Goal: Task Accomplishment & Management: Manage account settings

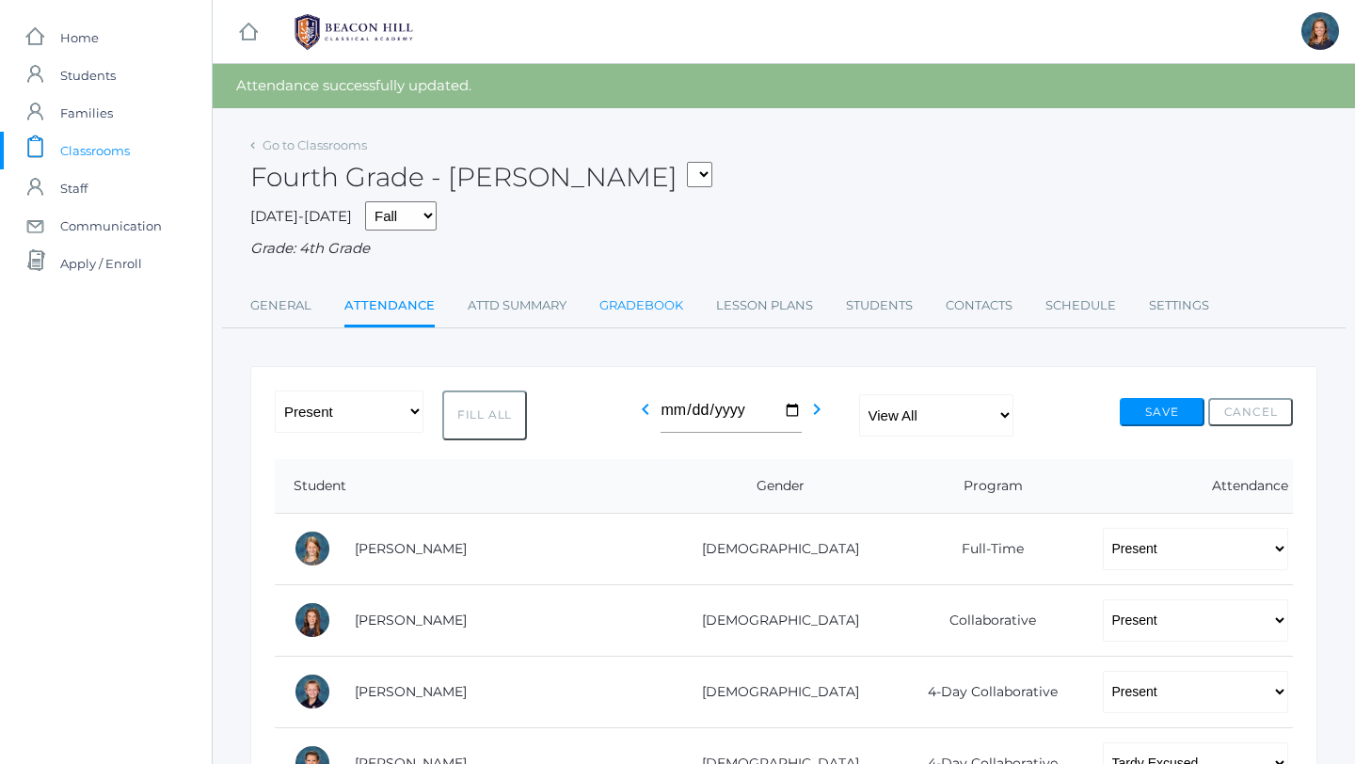
click at [647, 306] on link "Gradebook" at bounding box center [641, 306] width 84 height 38
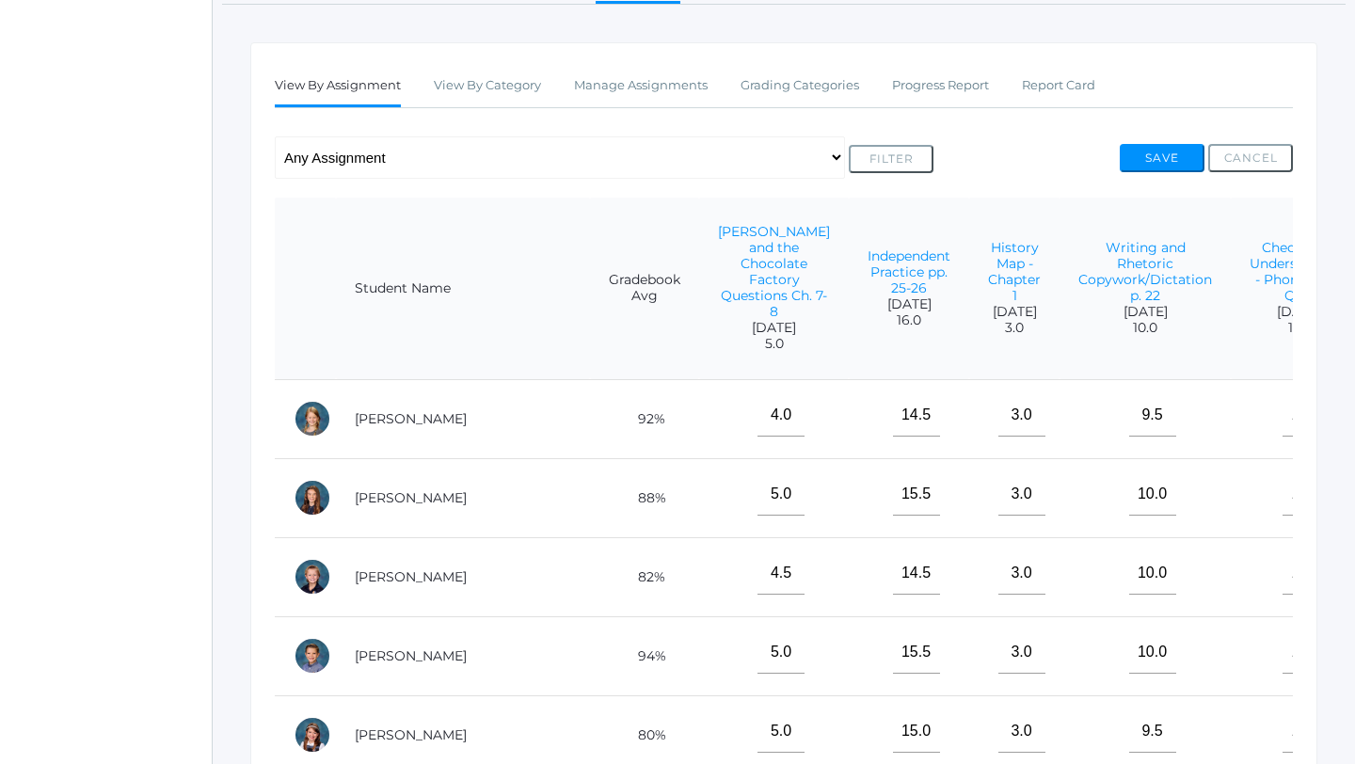
scroll to position [278, 0]
click at [673, 87] on link "Manage Assignments" at bounding box center [641, 87] width 134 height 38
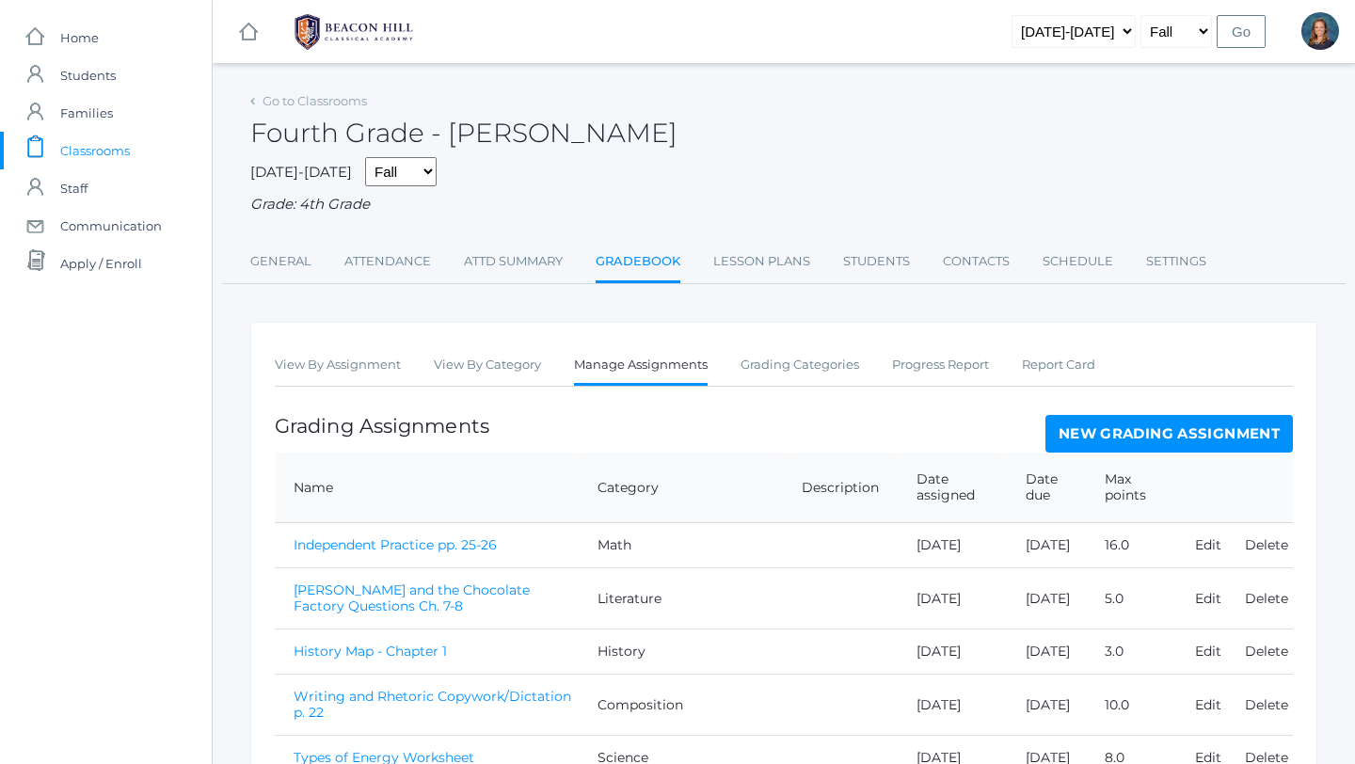
click at [1150, 434] on link "New Grading Assignment" at bounding box center [1168, 434] width 247 height 38
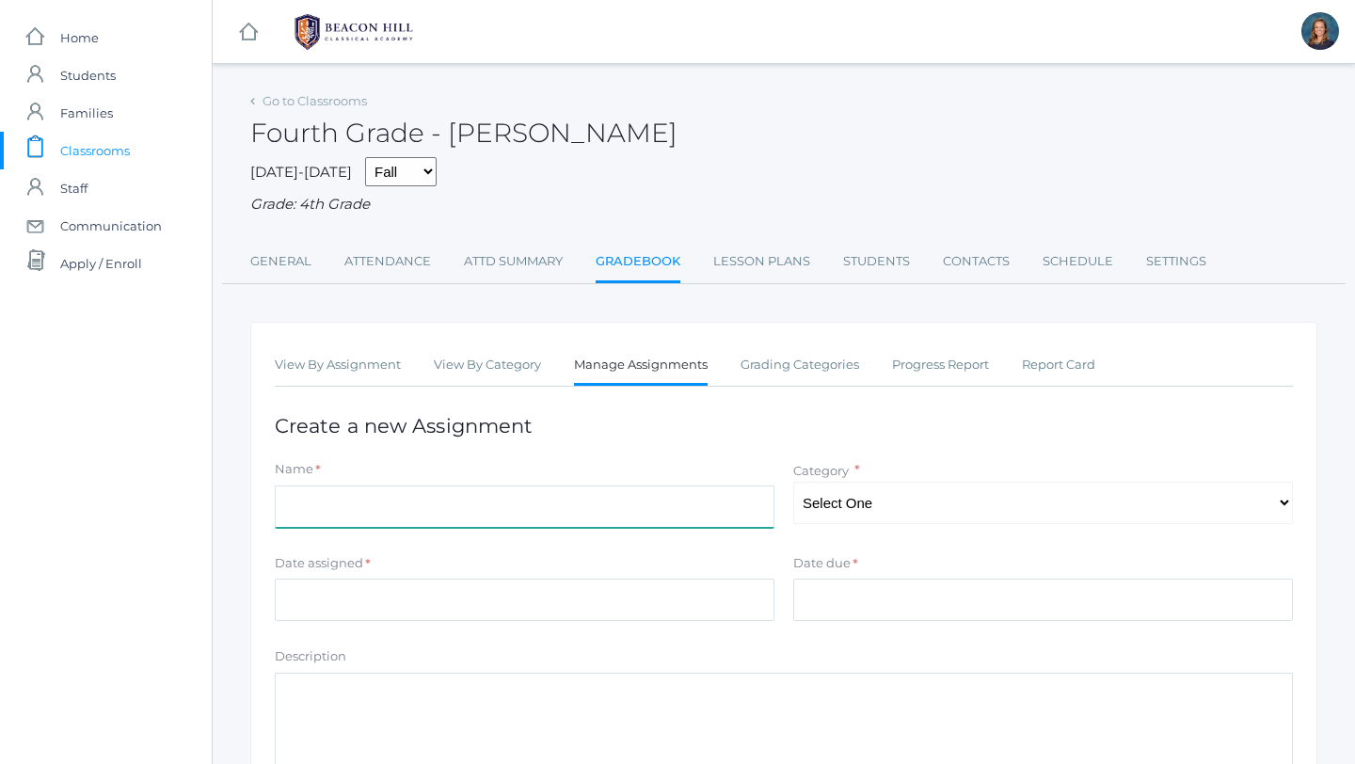
click at [645, 515] on input "Name" at bounding box center [524, 506] width 499 height 42
drag, startPoint x: 352, startPoint y: 514, endPoint x: 276, endPoint y: 512, distance: 76.2
click at [275, 512] on input "Science" at bounding box center [524, 506] width 499 height 42
type input "Heat Transfer Worksheet"
select select "1128"
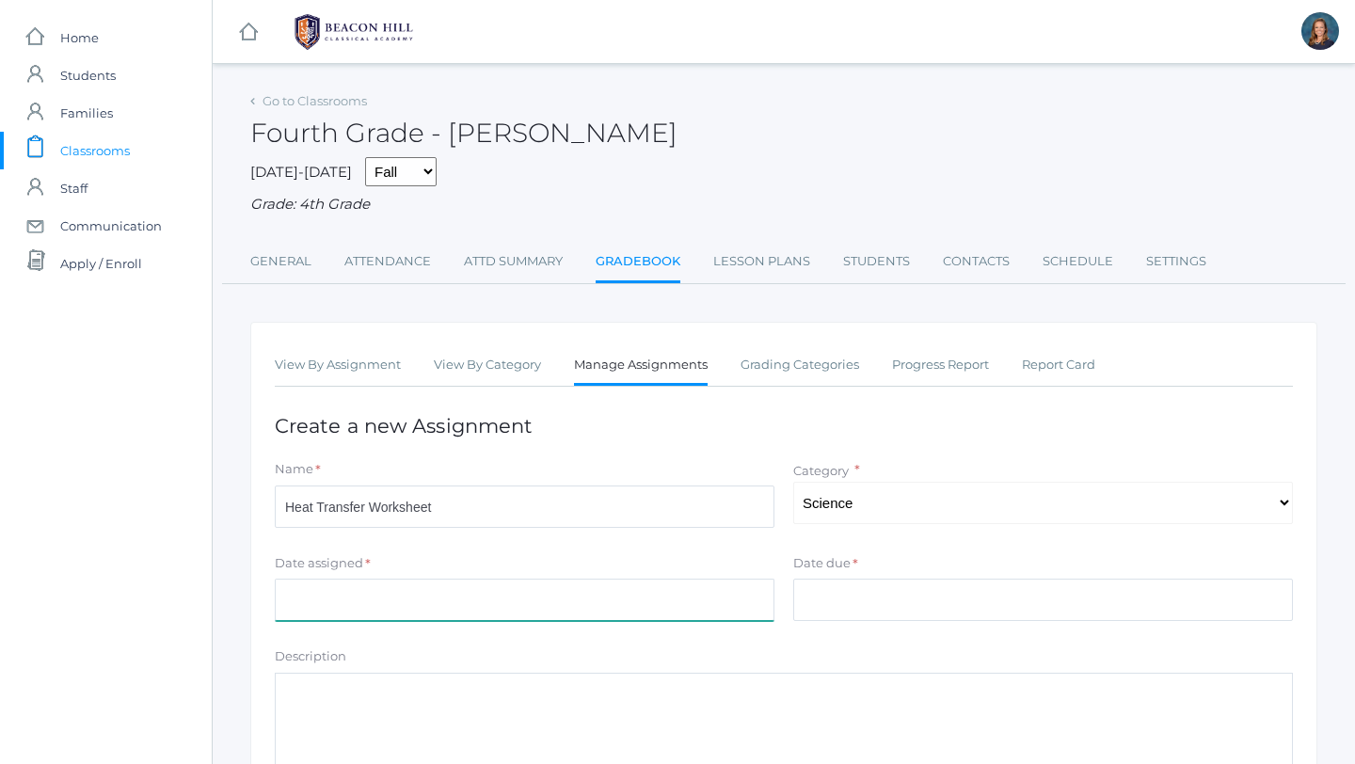
click at [325, 610] on input "Date assigned" at bounding box center [524, 599] width 499 height 42
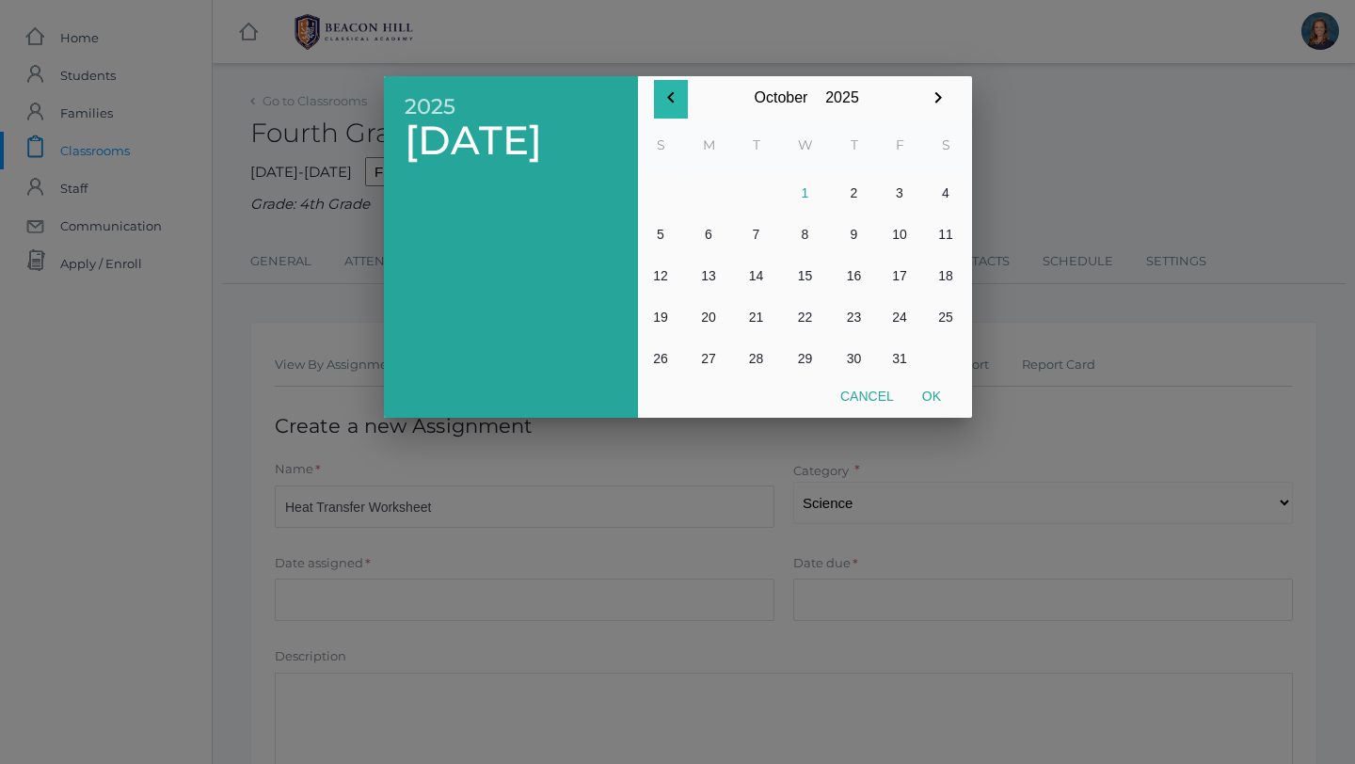
click at [673, 91] on icon "button" at bounding box center [670, 98] width 23 height 23
click at [898, 315] on button "26" at bounding box center [900, 316] width 46 height 41
click at [934, 398] on button "Ok" at bounding box center [931, 396] width 47 height 34
type input "[DATE]"
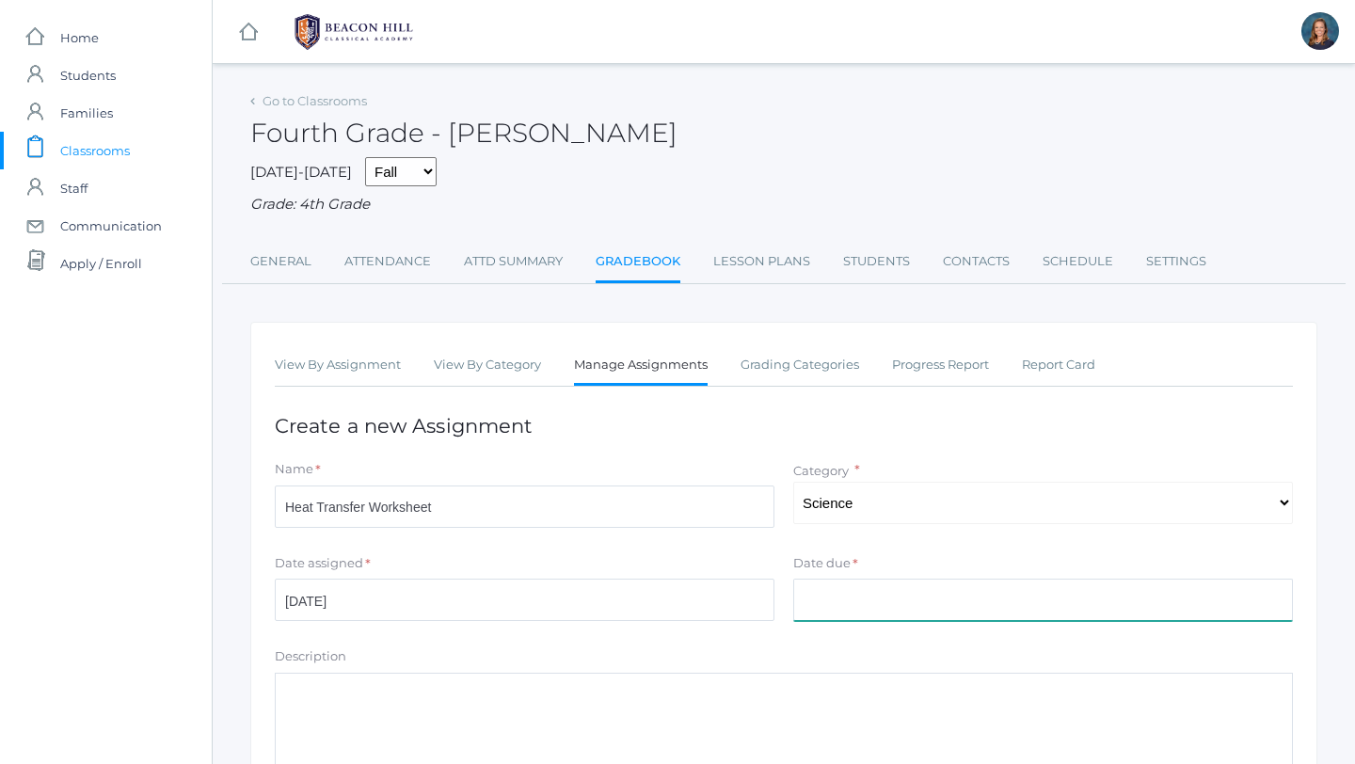
click at [836, 599] on input "Date due" at bounding box center [1042, 599] width 499 height 42
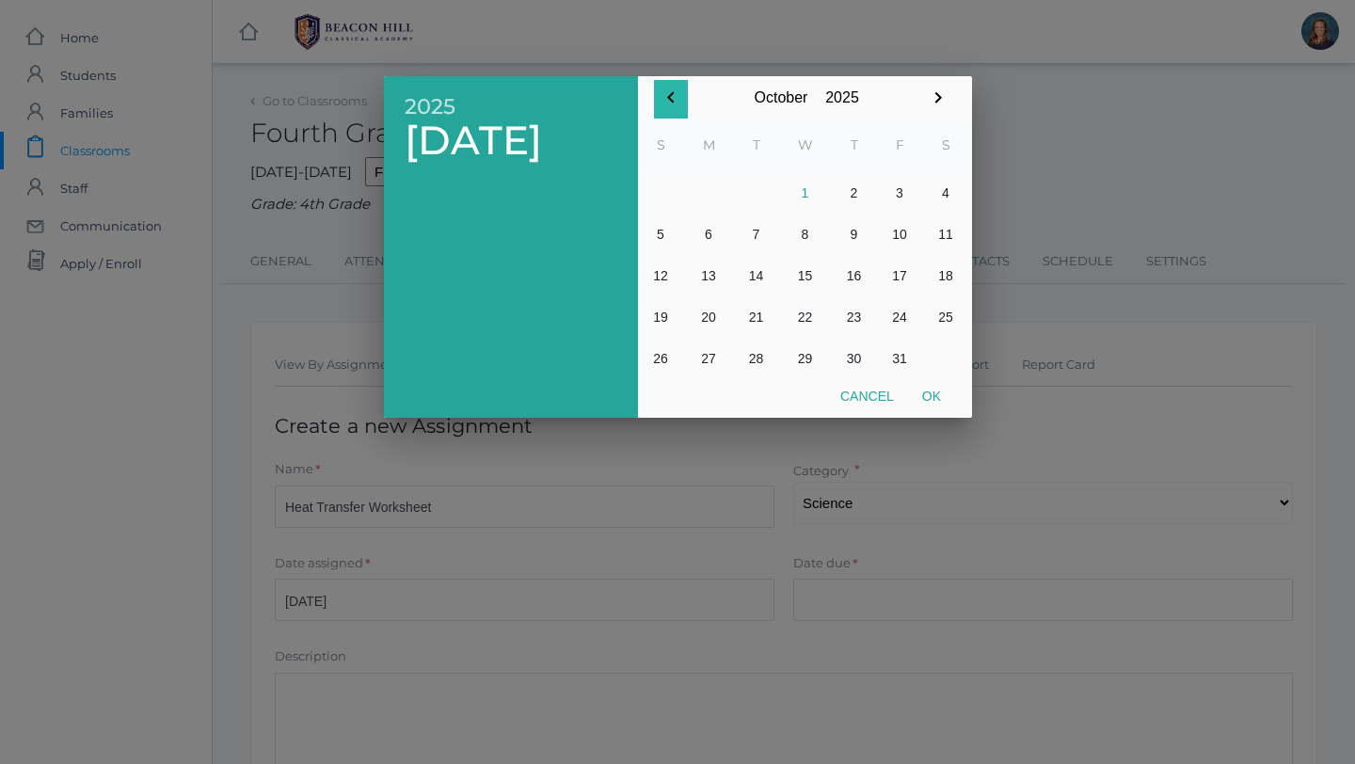
click at [668, 95] on icon "button" at bounding box center [670, 98] width 23 height 23
click at [905, 322] on button "26" at bounding box center [900, 316] width 46 height 41
click at [935, 402] on button "Ok" at bounding box center [931, 396] width 47 height 34
type input "[DATE]"
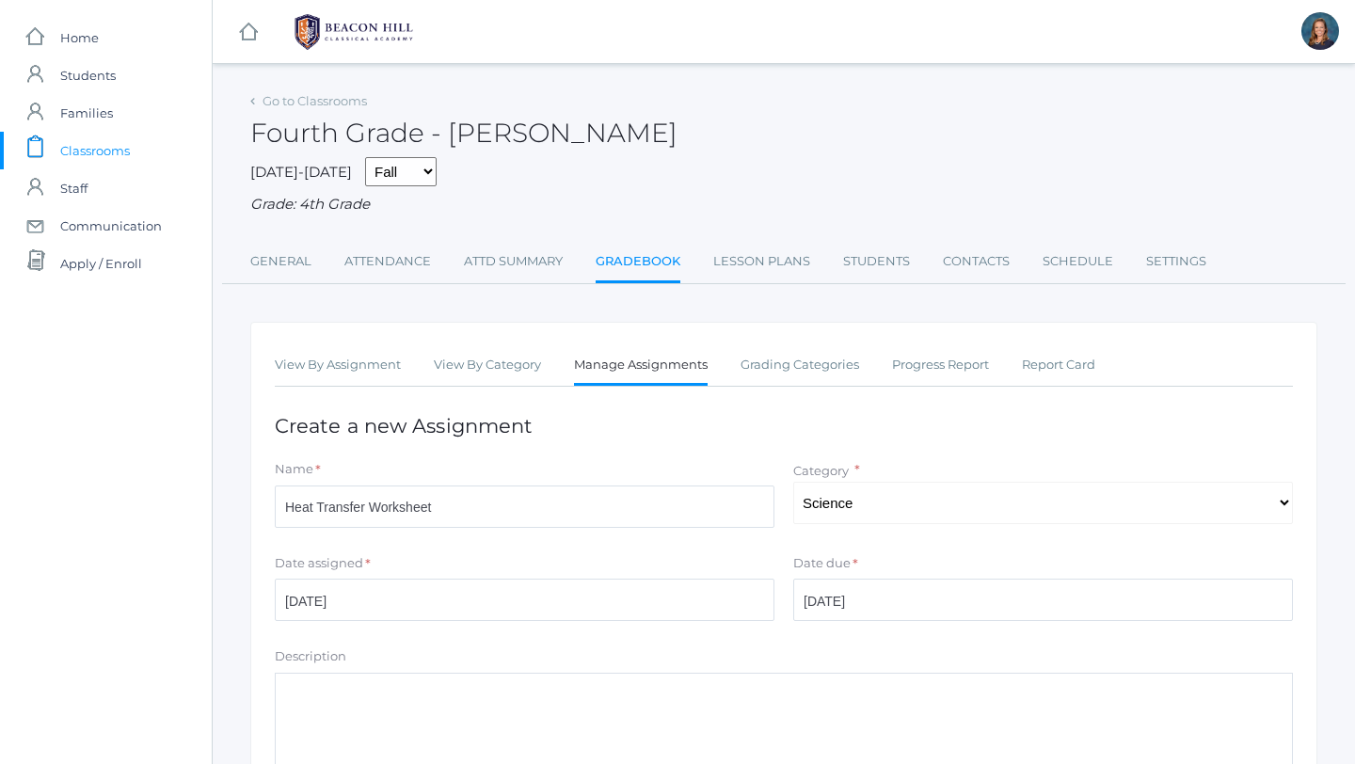
scroll to position [270, 0]
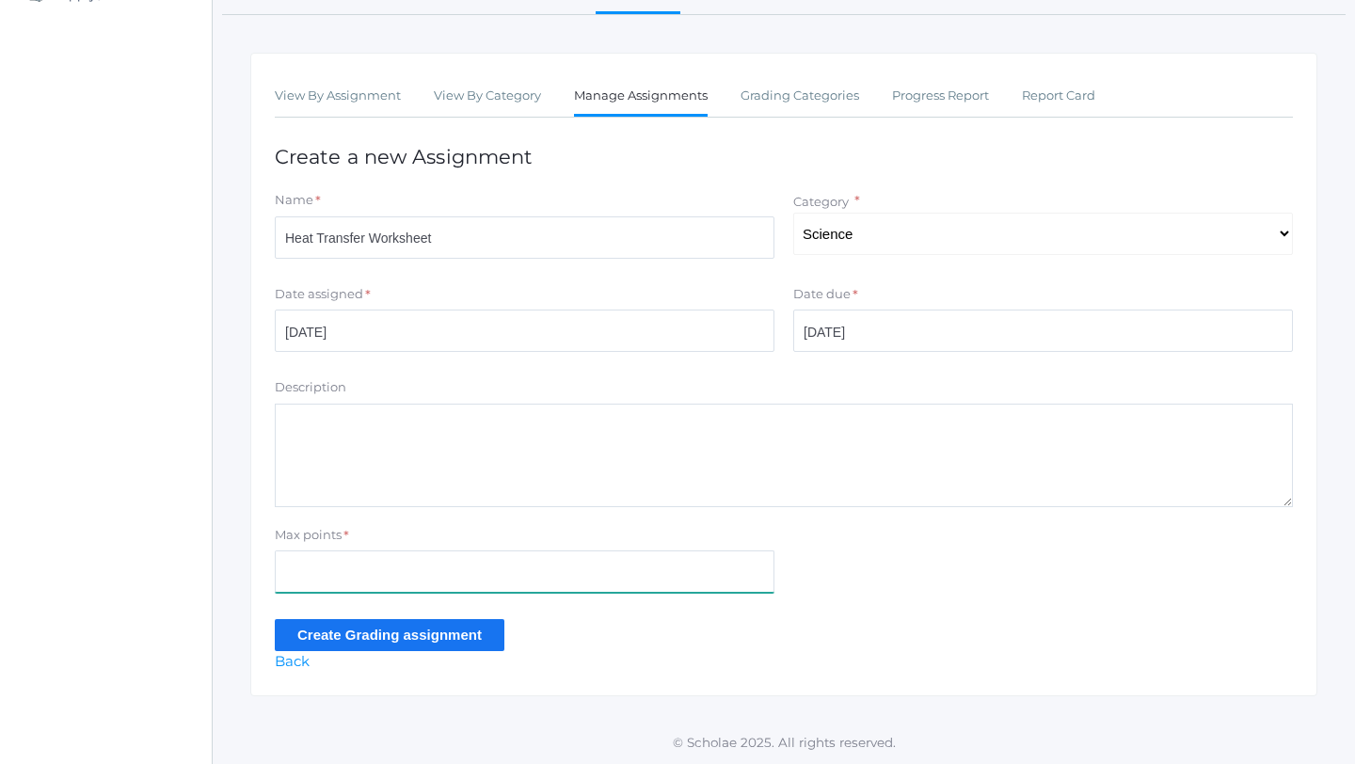
click at [516, 562] on input "Max points" at bounding box center [524, 571] width 499 height 42
type input "4"
click at [421, 642] on input "Create Grading assignment" at bounding box center [390, 634] width 230 height 31
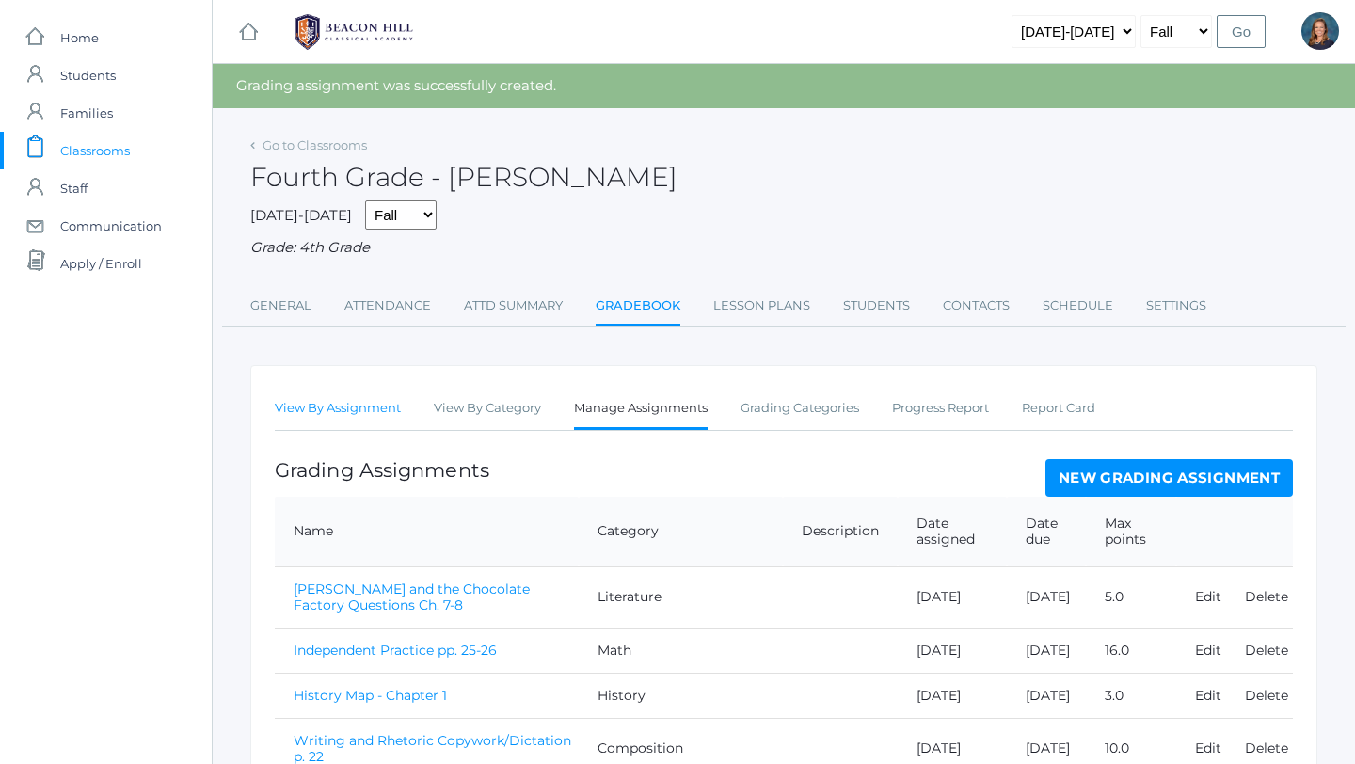
click at [313, 409] on link "View By Assignment" at bounding box center [338, 408] width 126 height 38
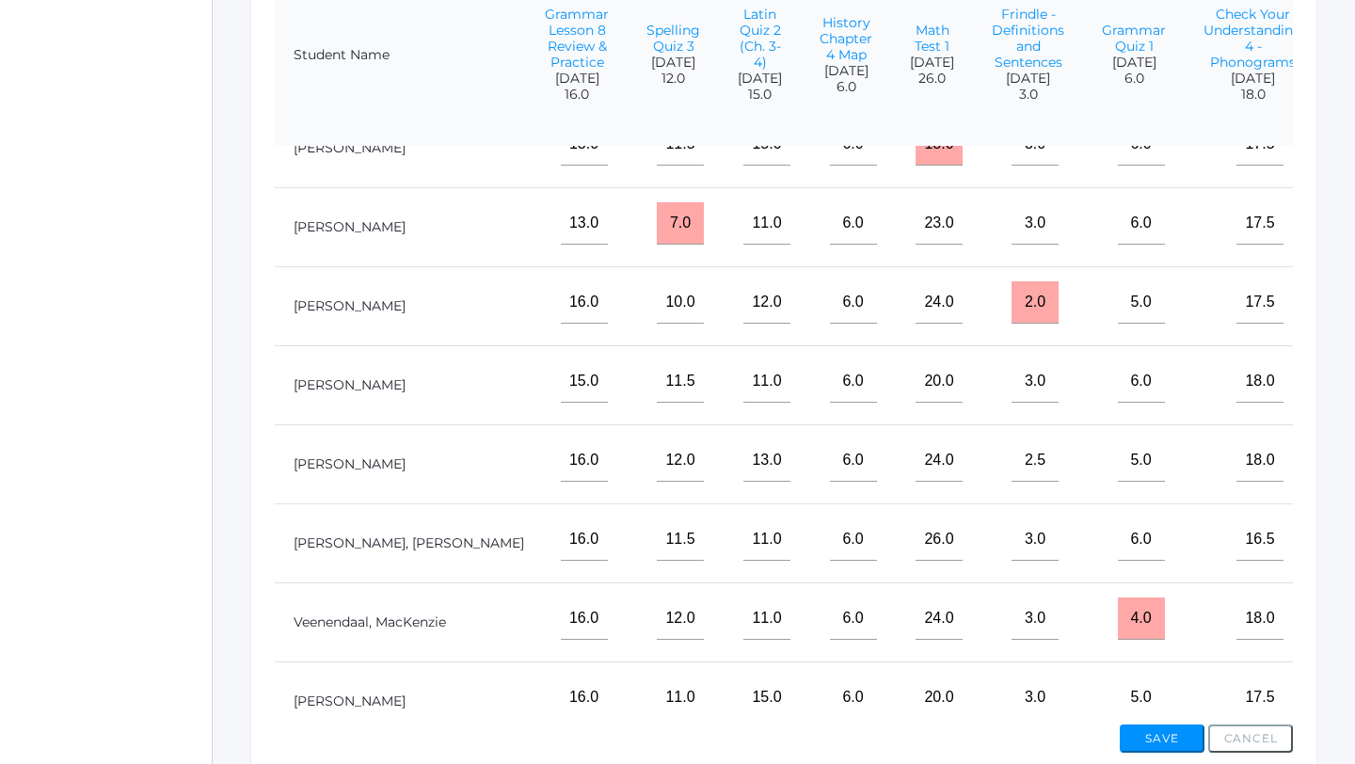
scroll to position [827, 2071]
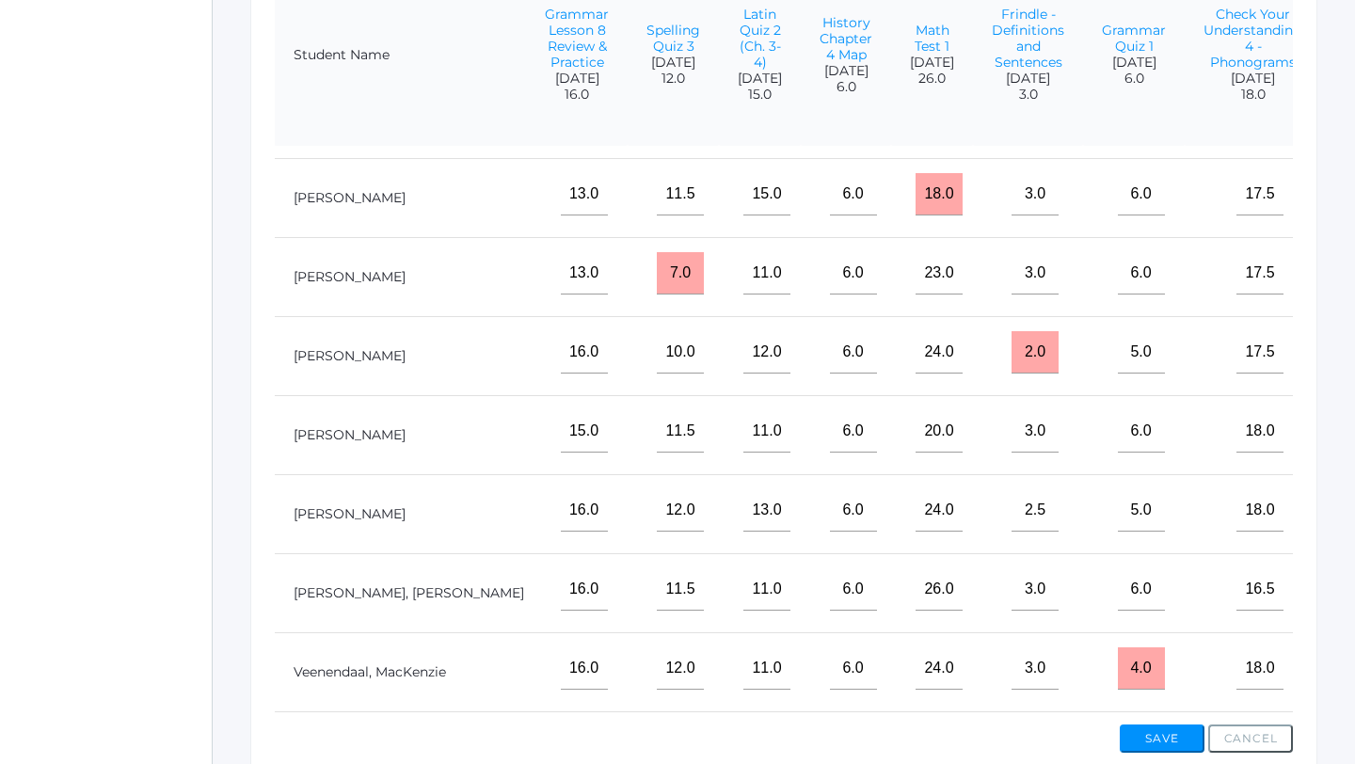
scroll to position [770, 2071]
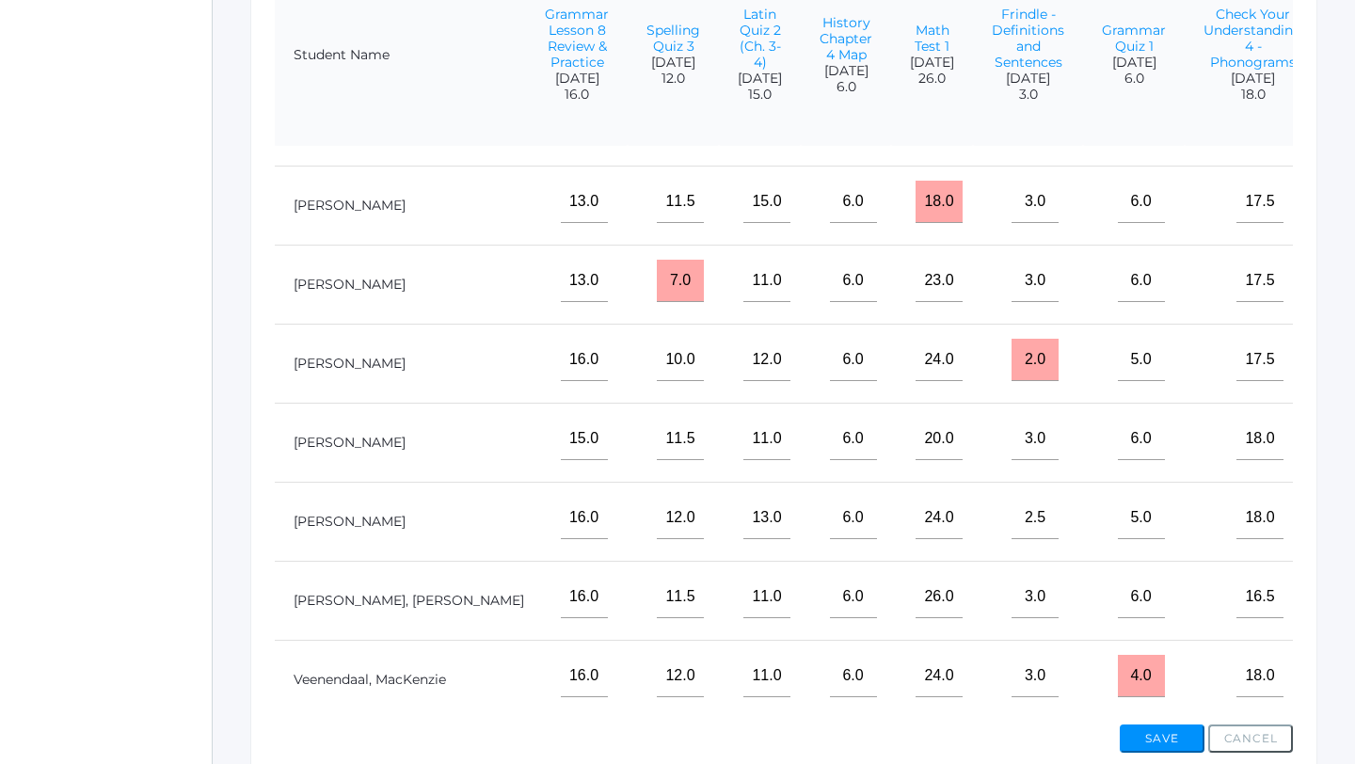
type input"] "4"
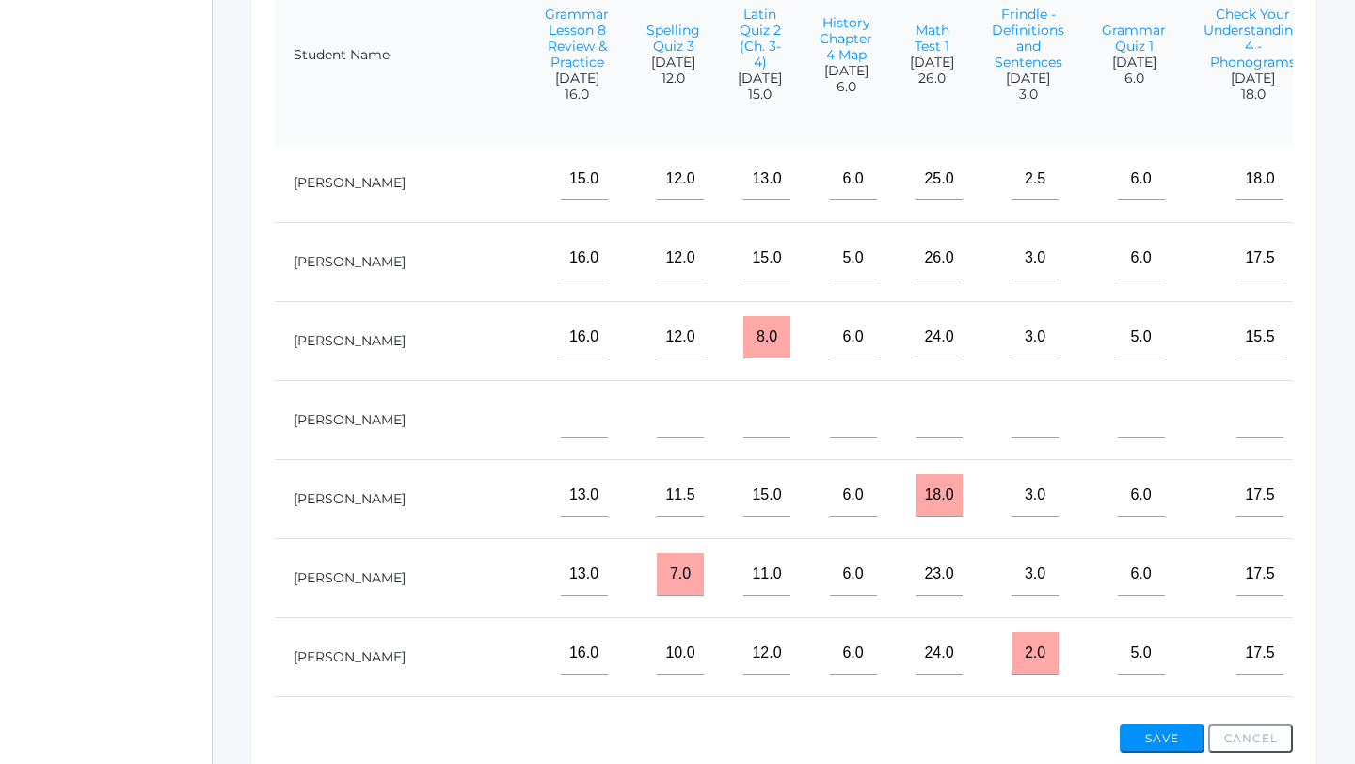
scroll to position [453, 2071]
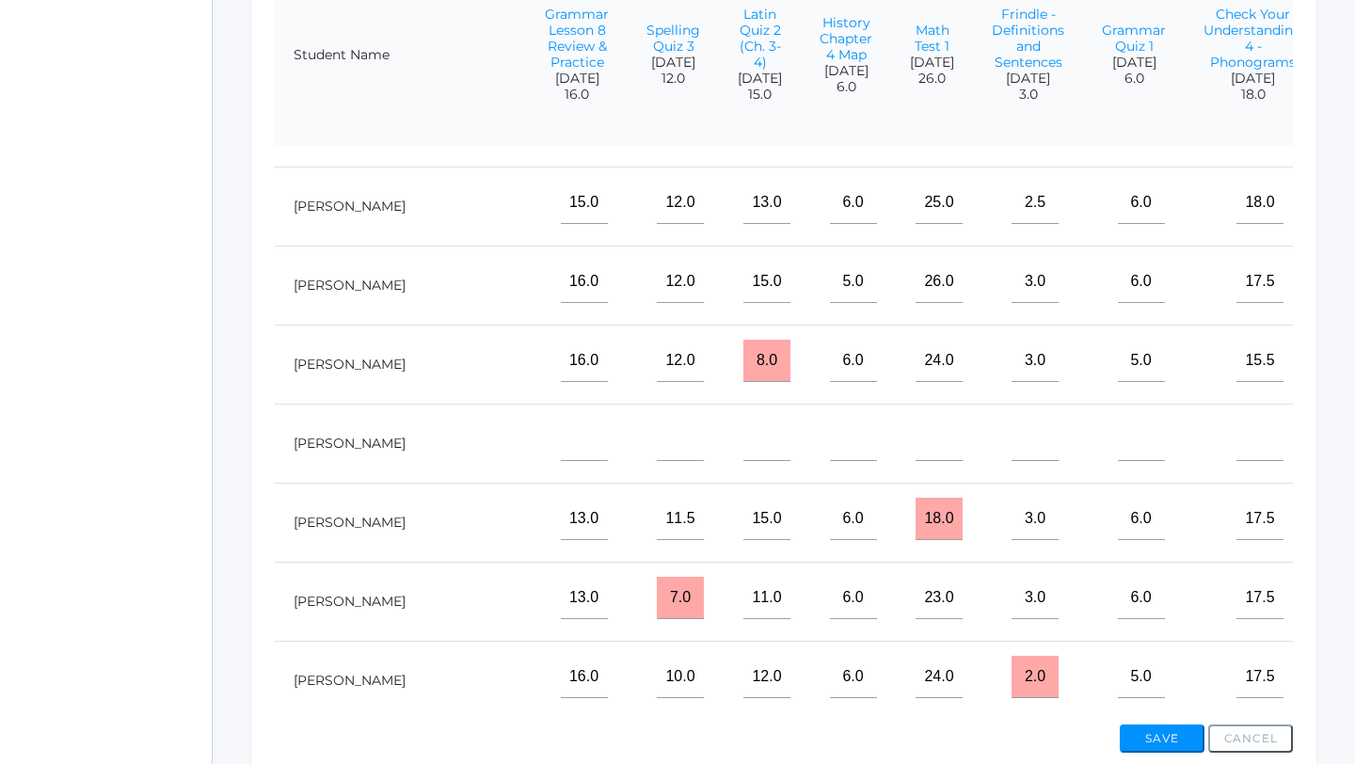
type input"] "4"
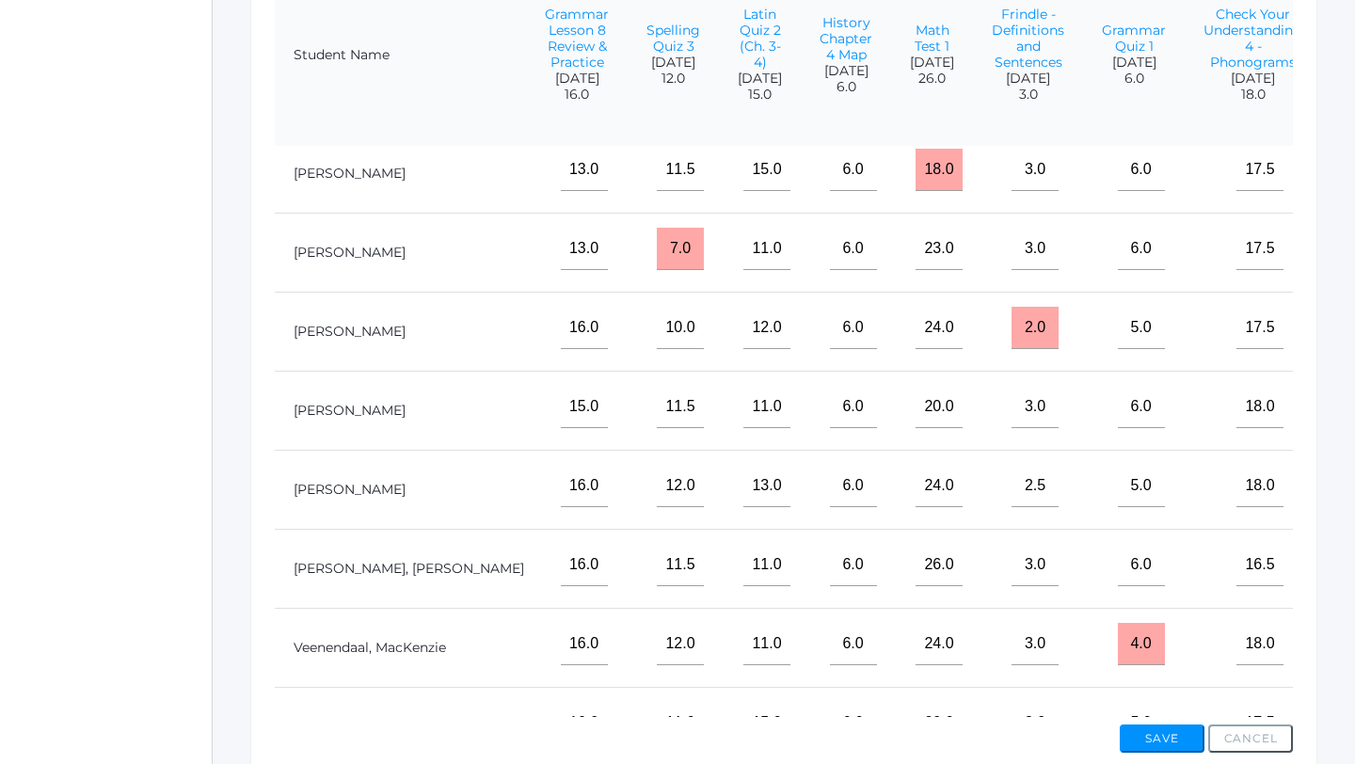
scroll to position [852, 2071]
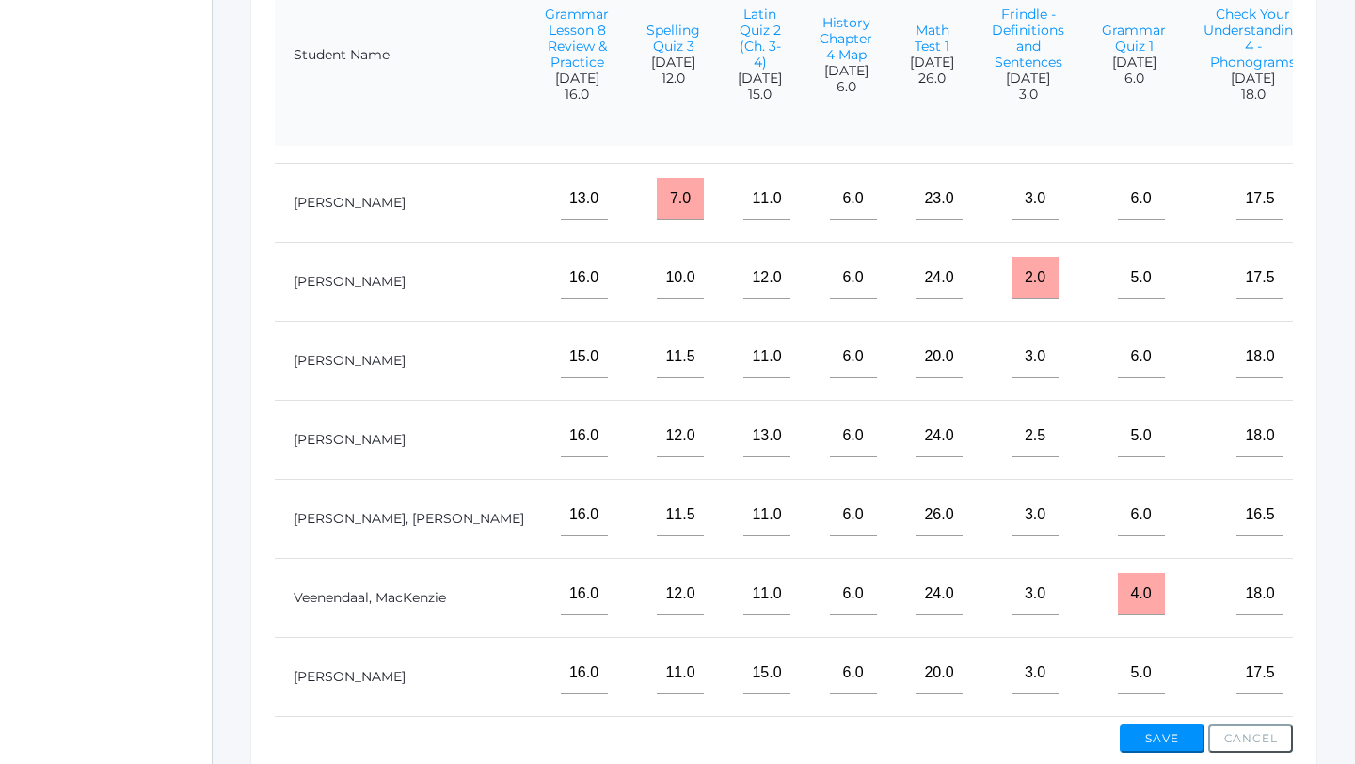
type input"] "4"
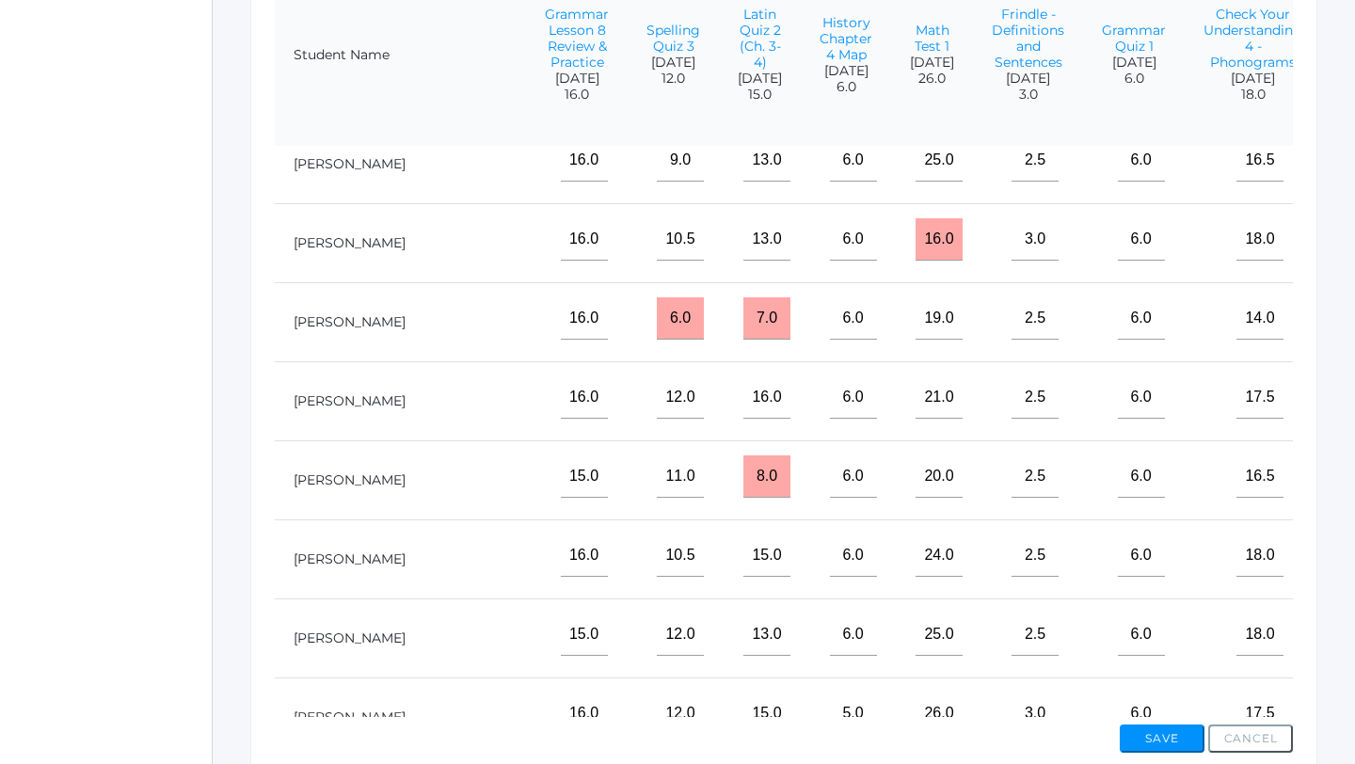
scroll to position [0, 2071]
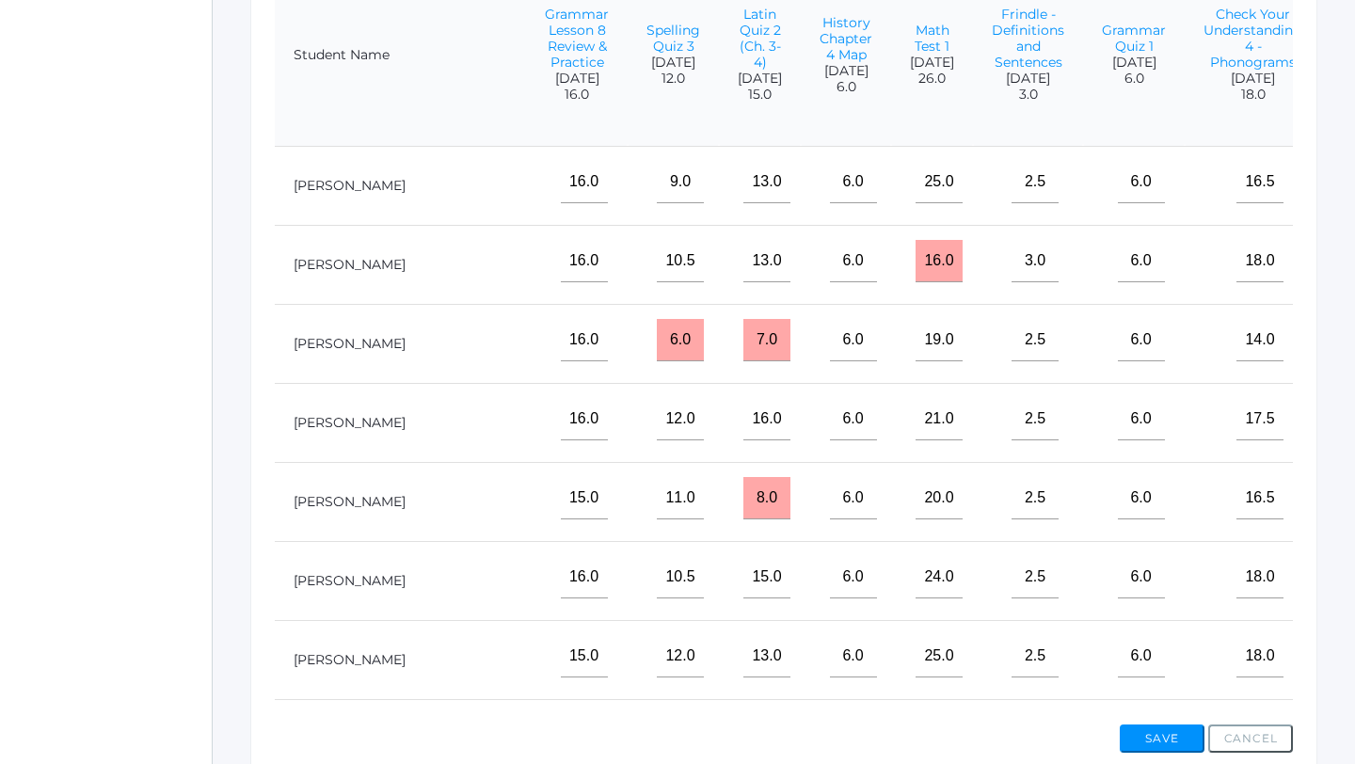
type input"] "4"
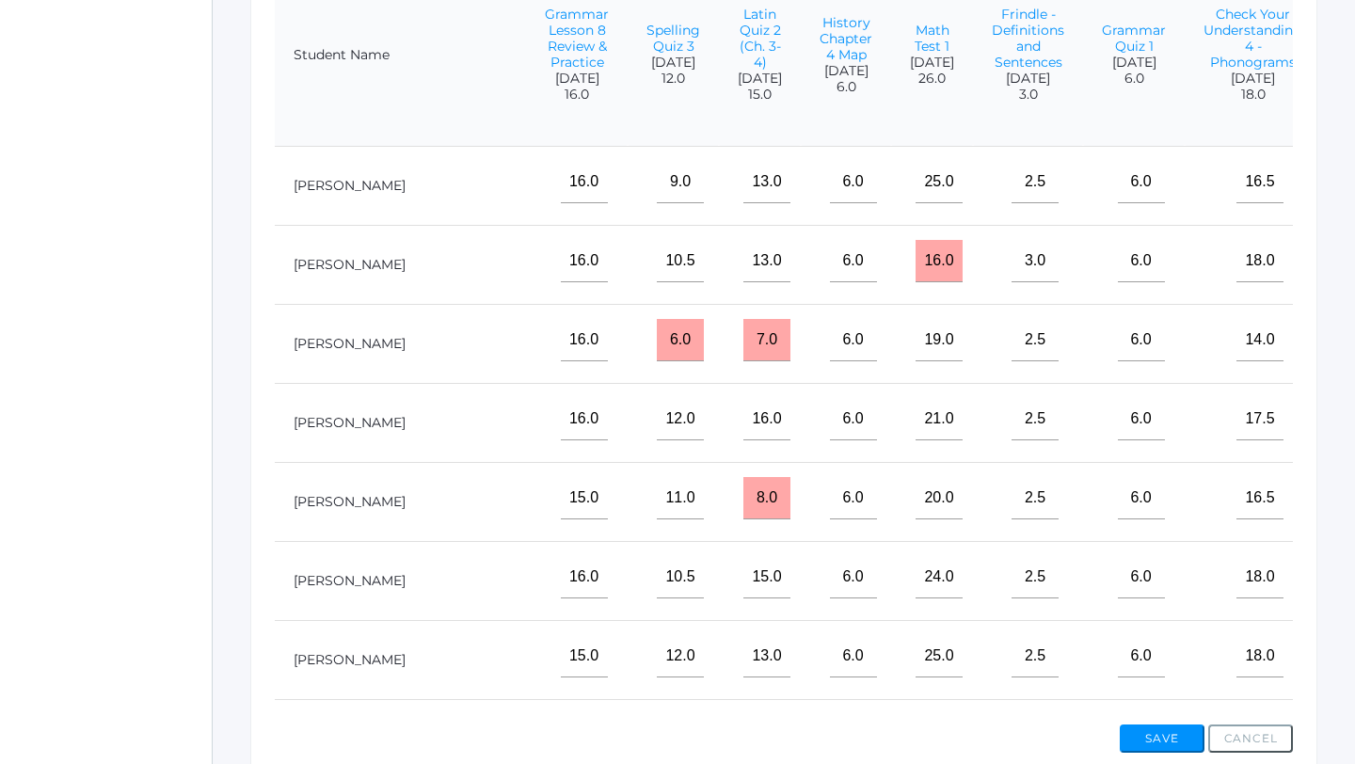
type input"] "4"
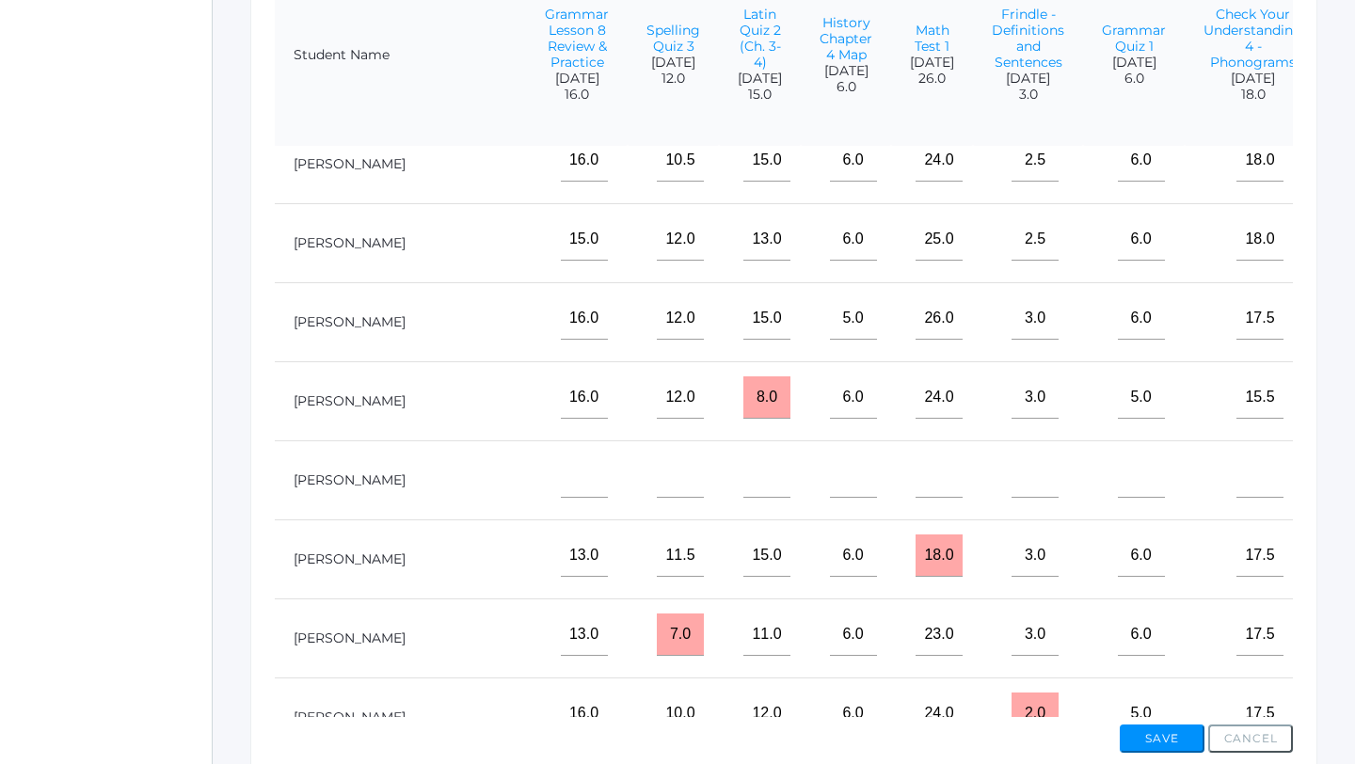
scroll to position [453, 2071]
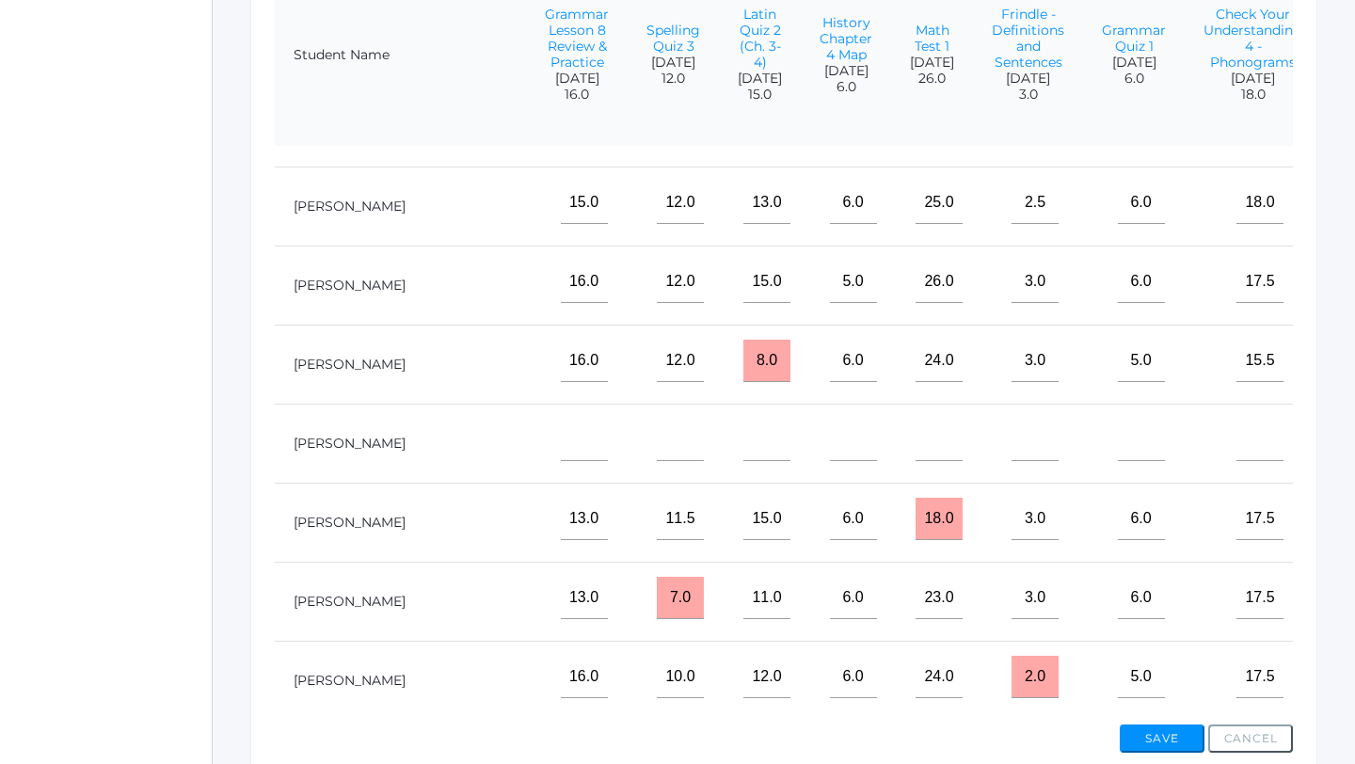
type input"] "4"
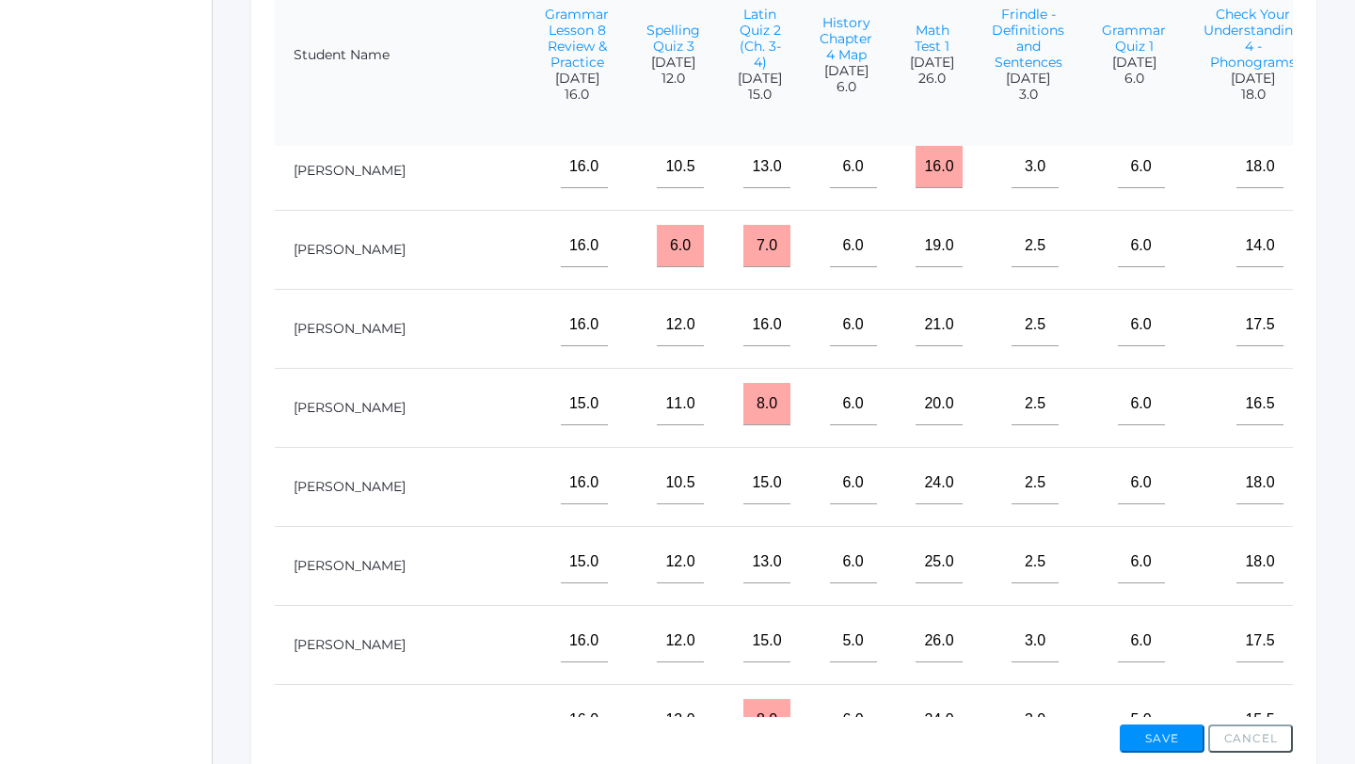
scroll to position [89, 2071]
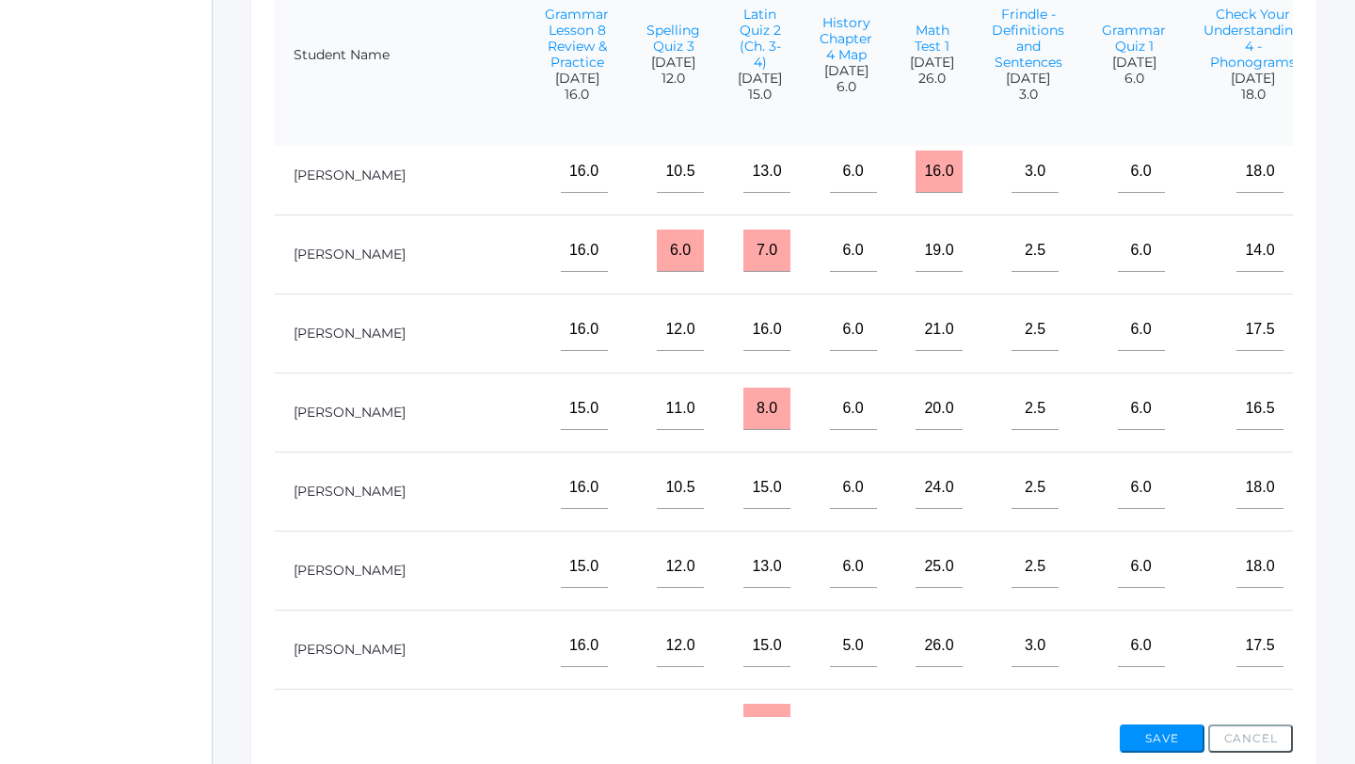
type input"] "4"
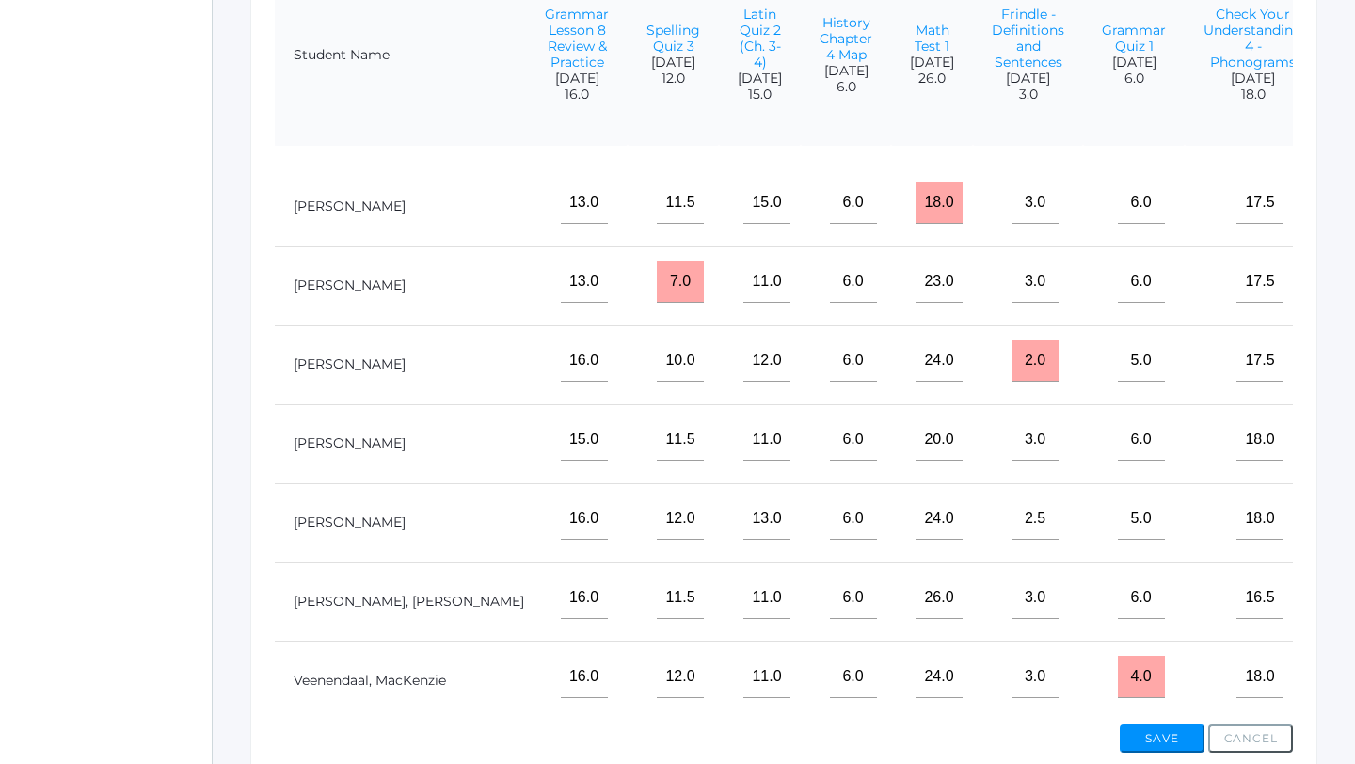
scroll to position [852, 2071]
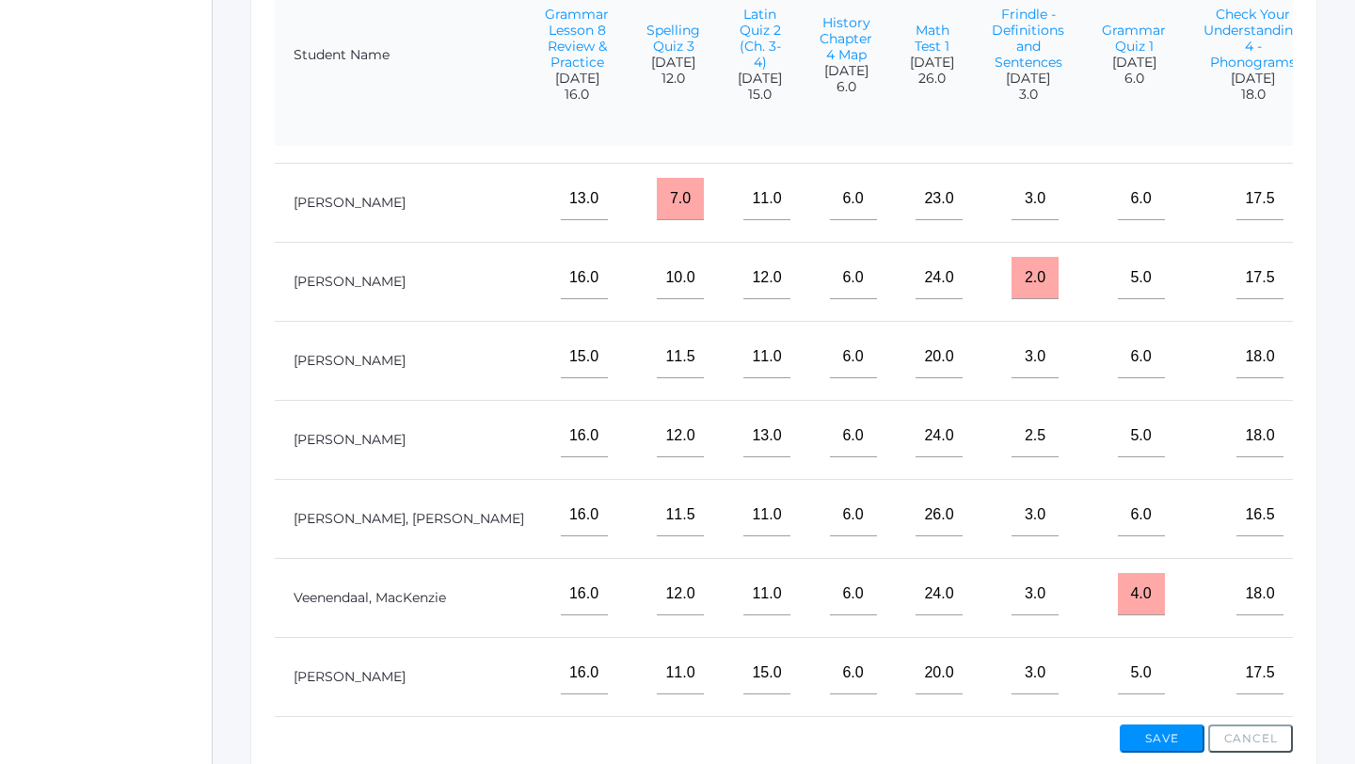
type input"] "4"
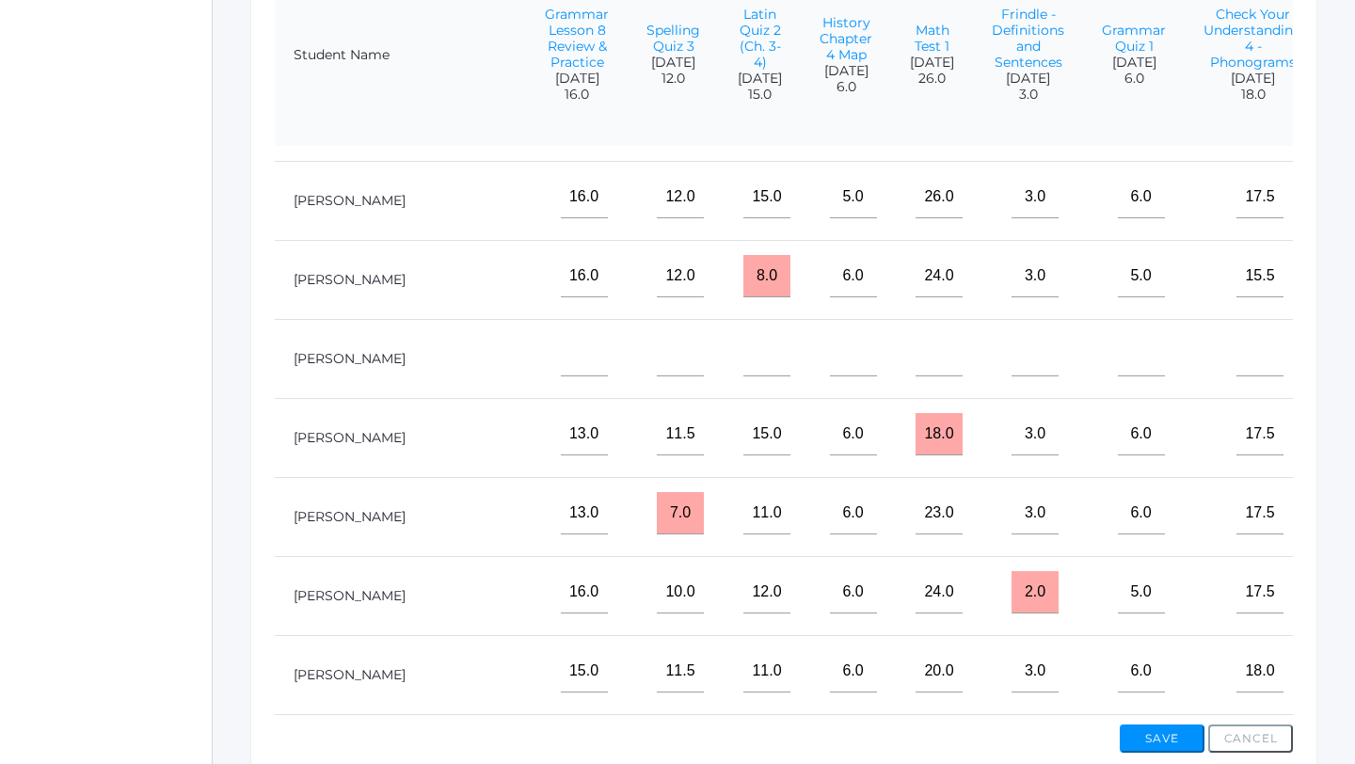
scroll to position [532, 2071]
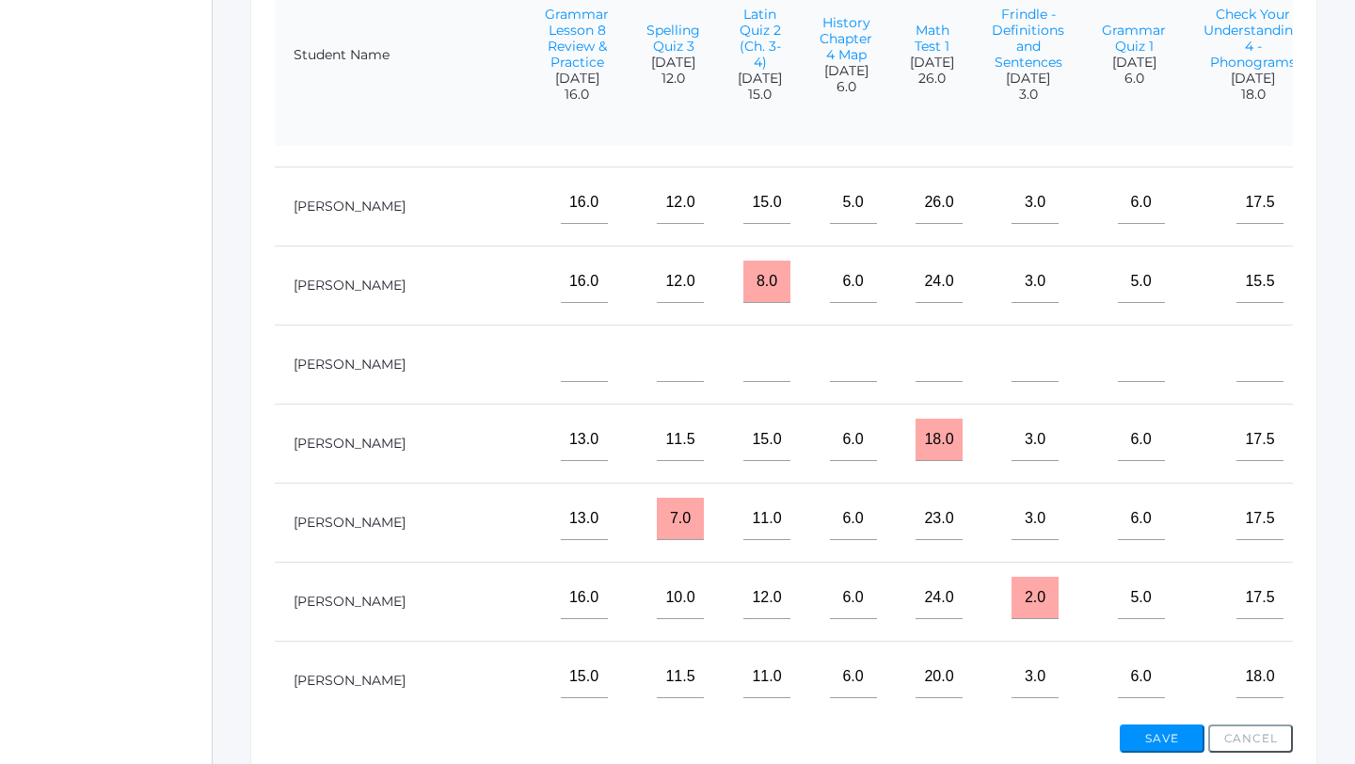
type input"] "3"
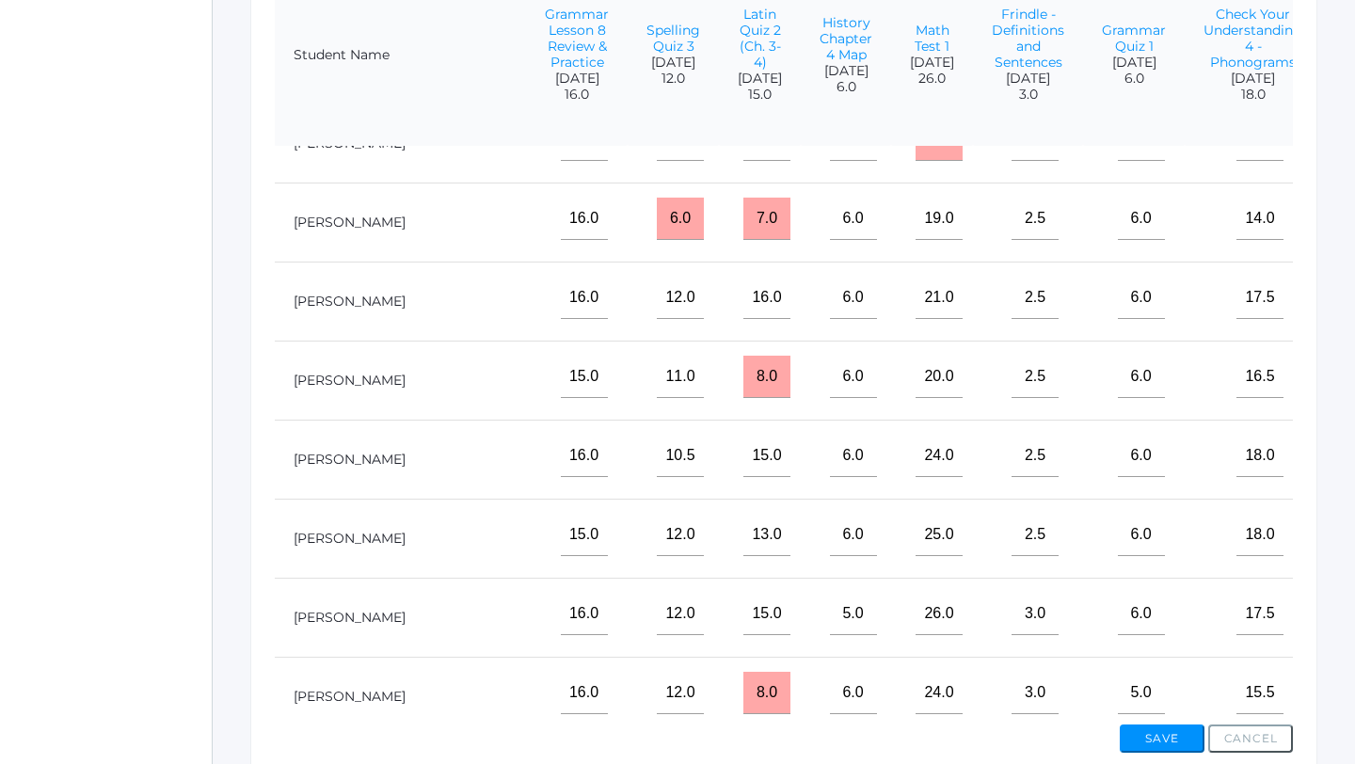
scroll to position [0, 2071]
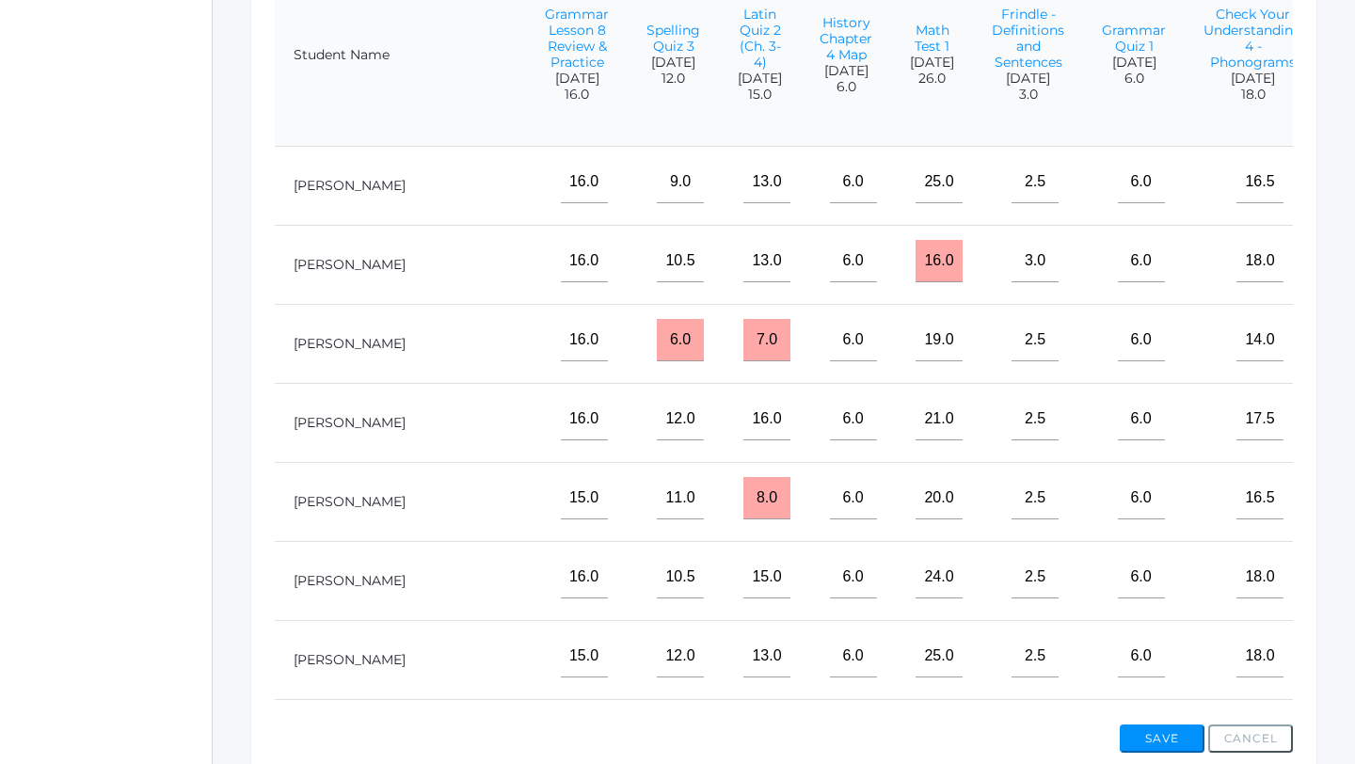
type input"] "3"
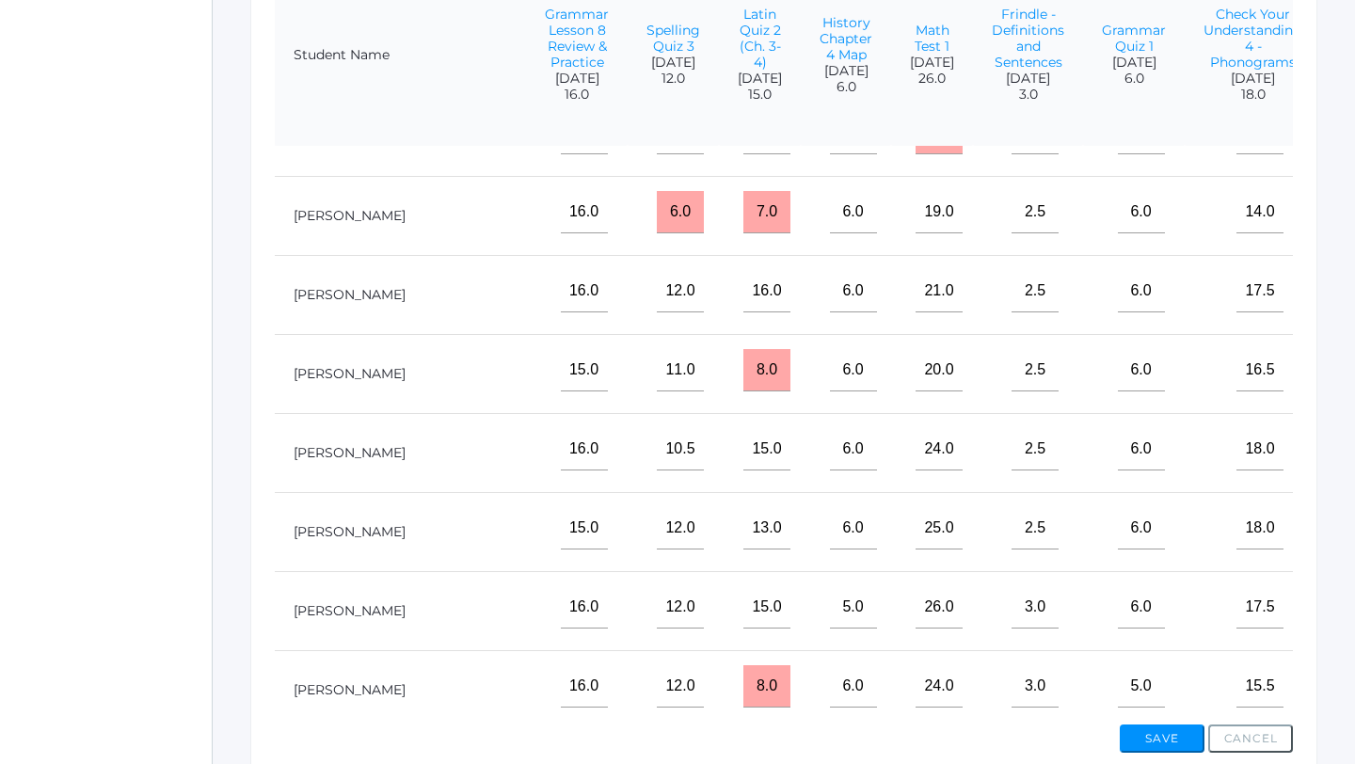
scroll to position [142, 2071]
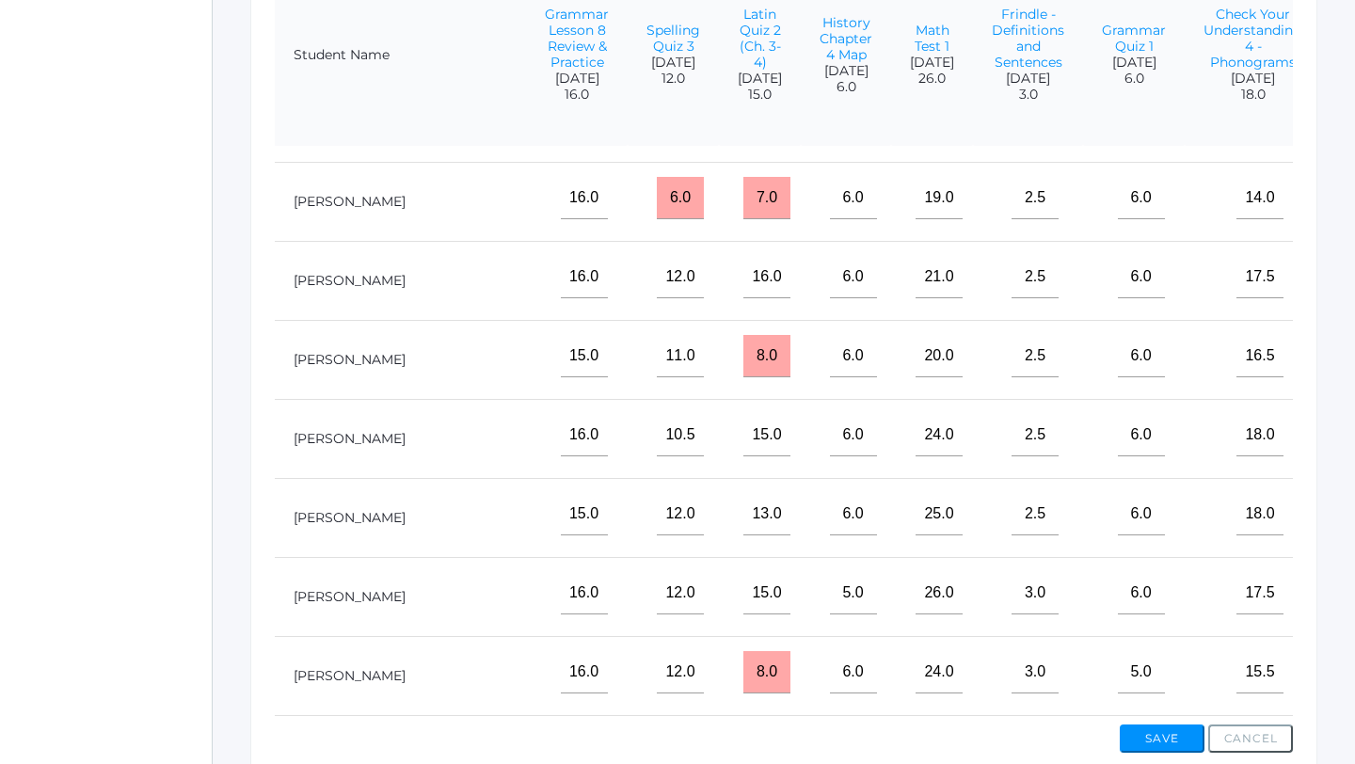
type input"] "4"
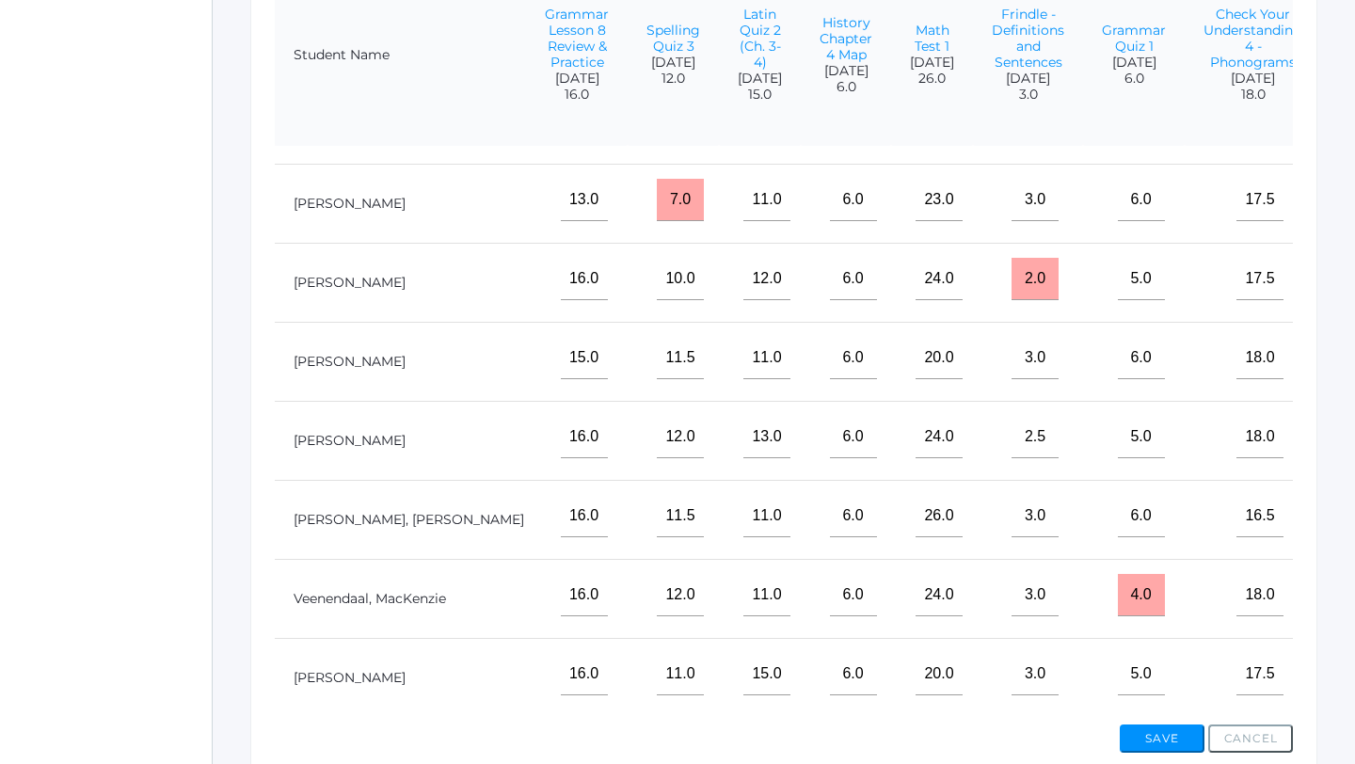
scroll to position [852, 2071]
type input"] "3.5"
type input"] "1"
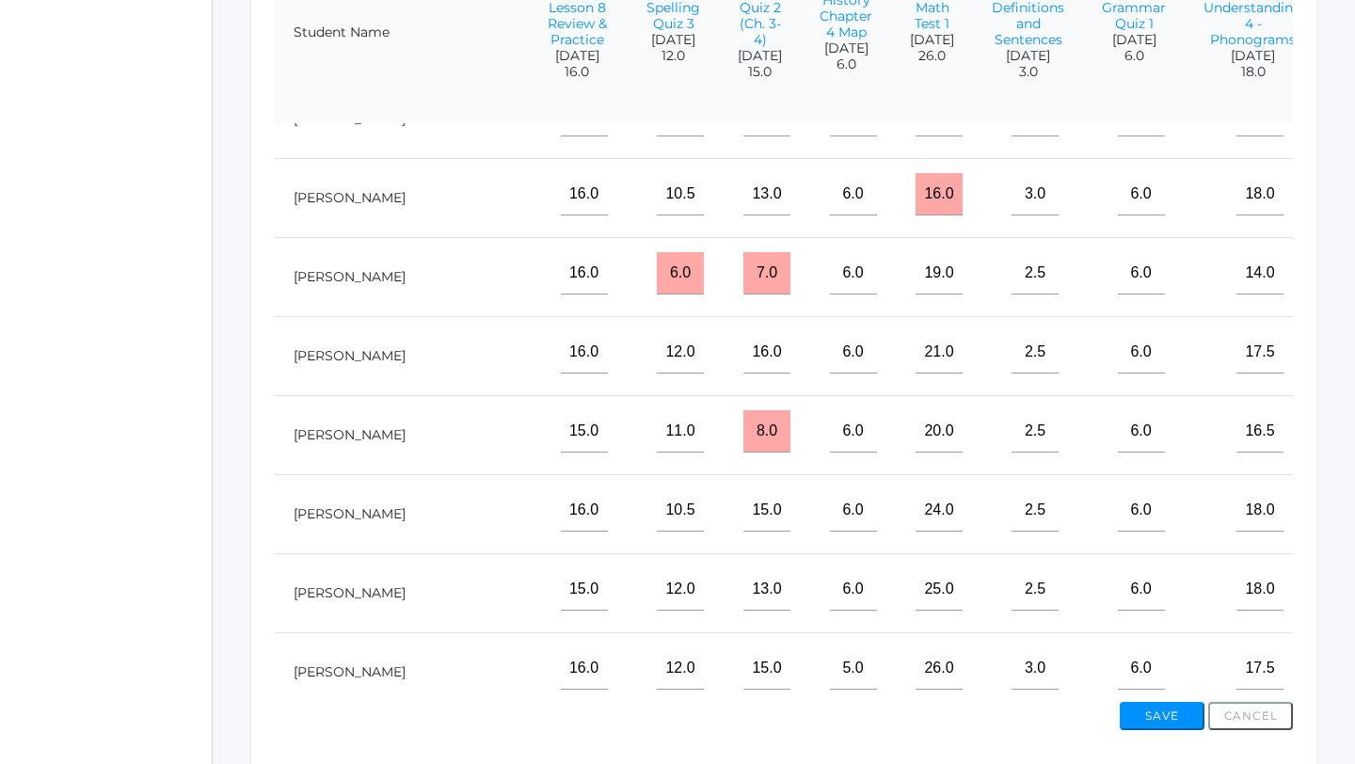
scroll to position [38, 2071]
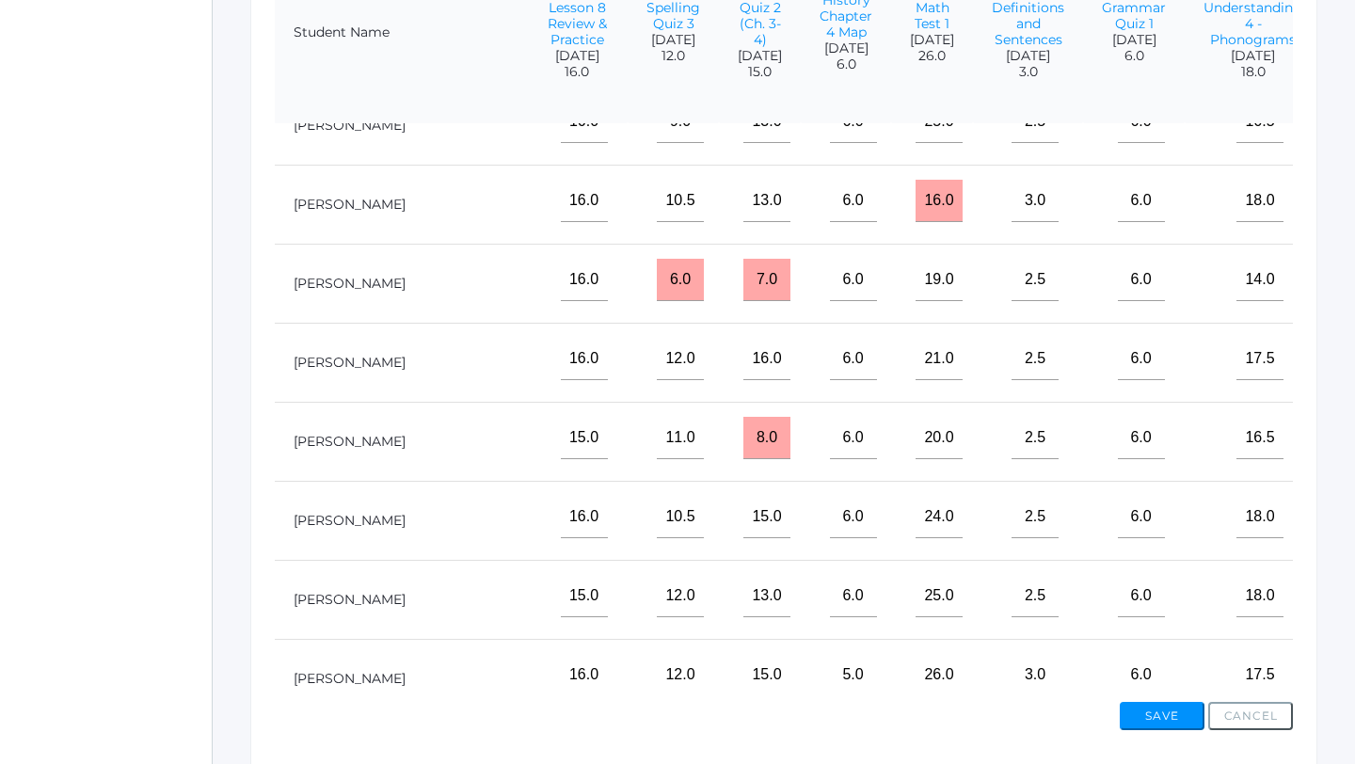
type input"] "3.5"
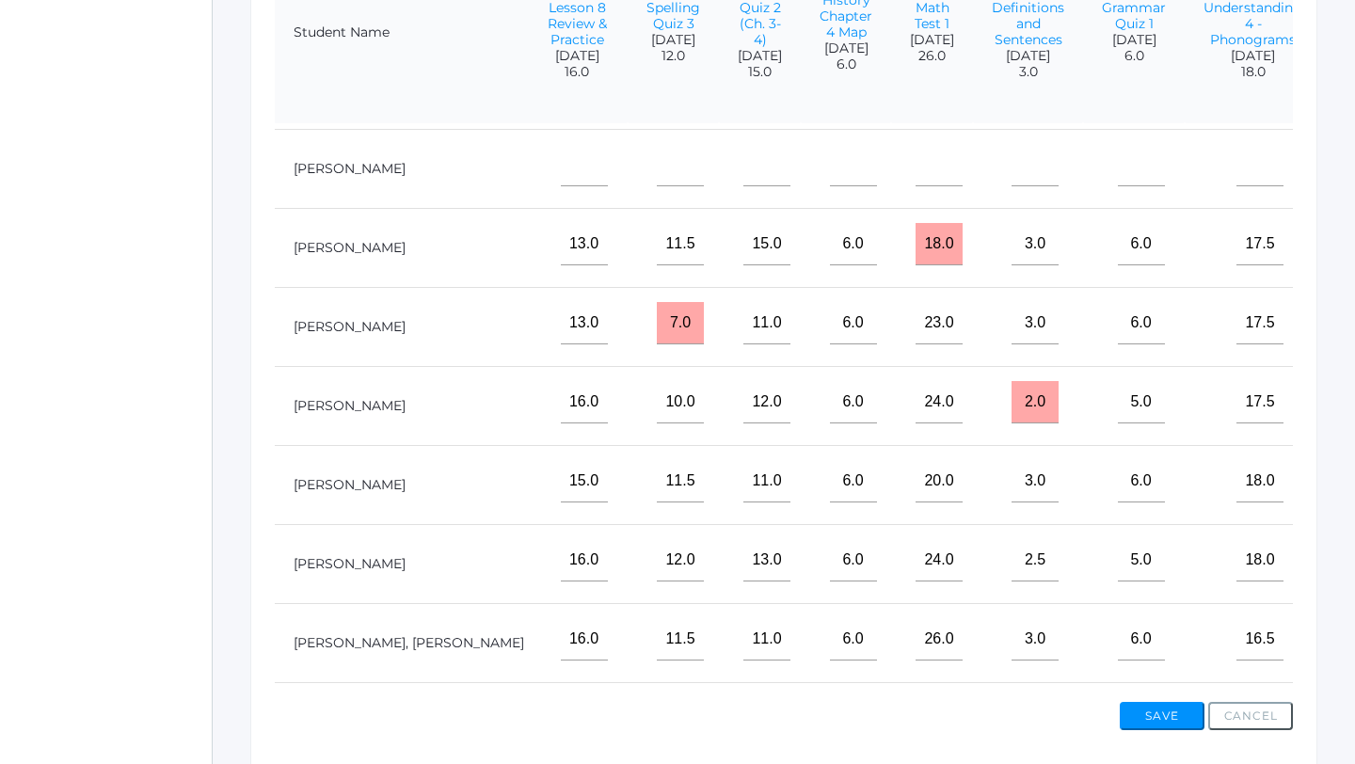
scroll to position [852, 2071]
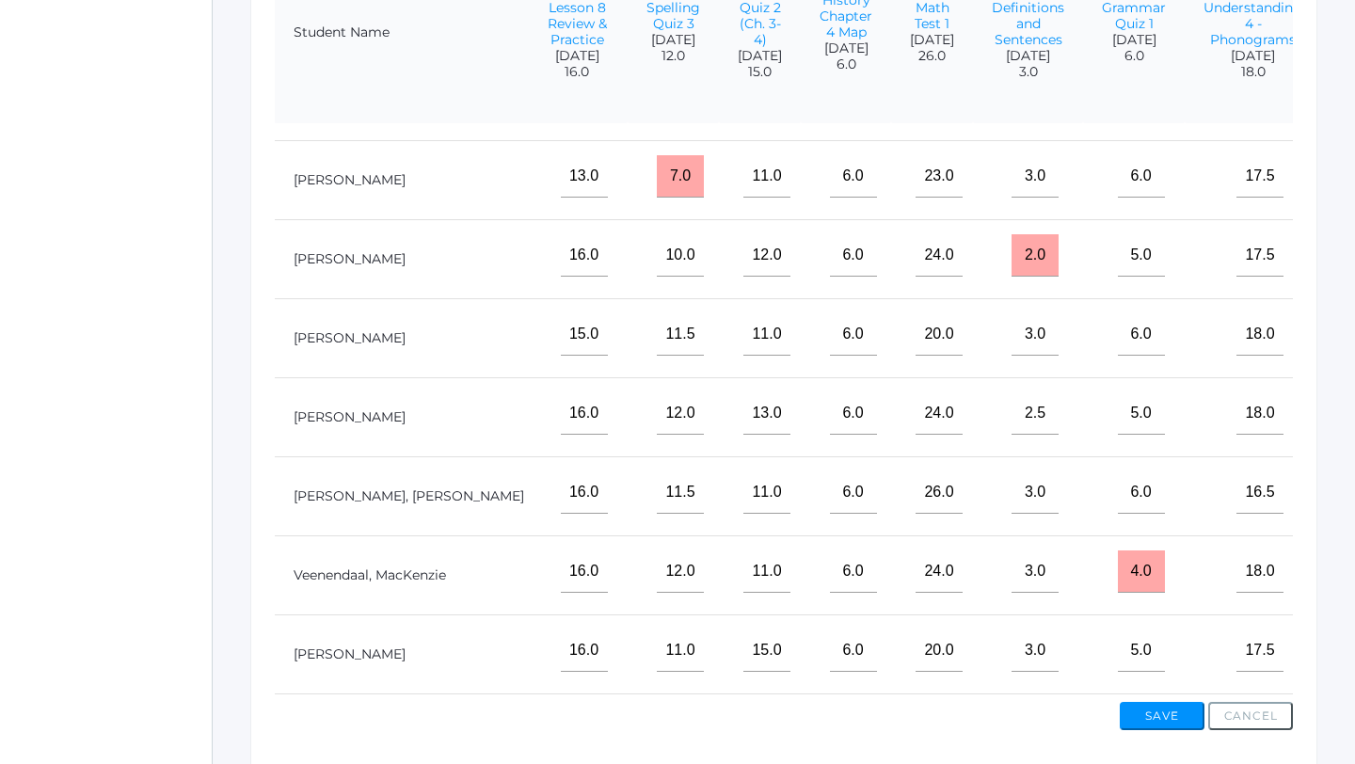
type input"] "3.5"
click at [1140, 718] on button "Save" at bounding box center [1161, 716] width 85 height 28
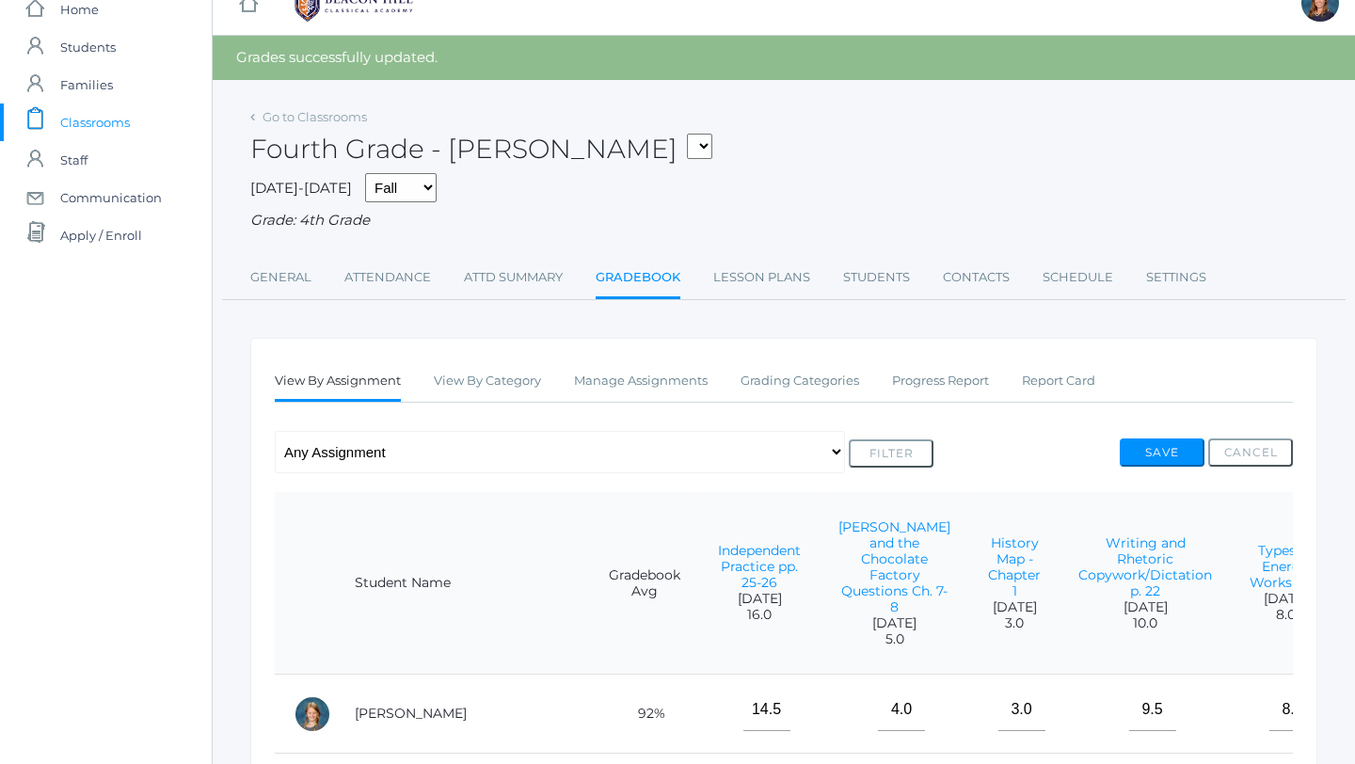
scroll to position [32, 0]
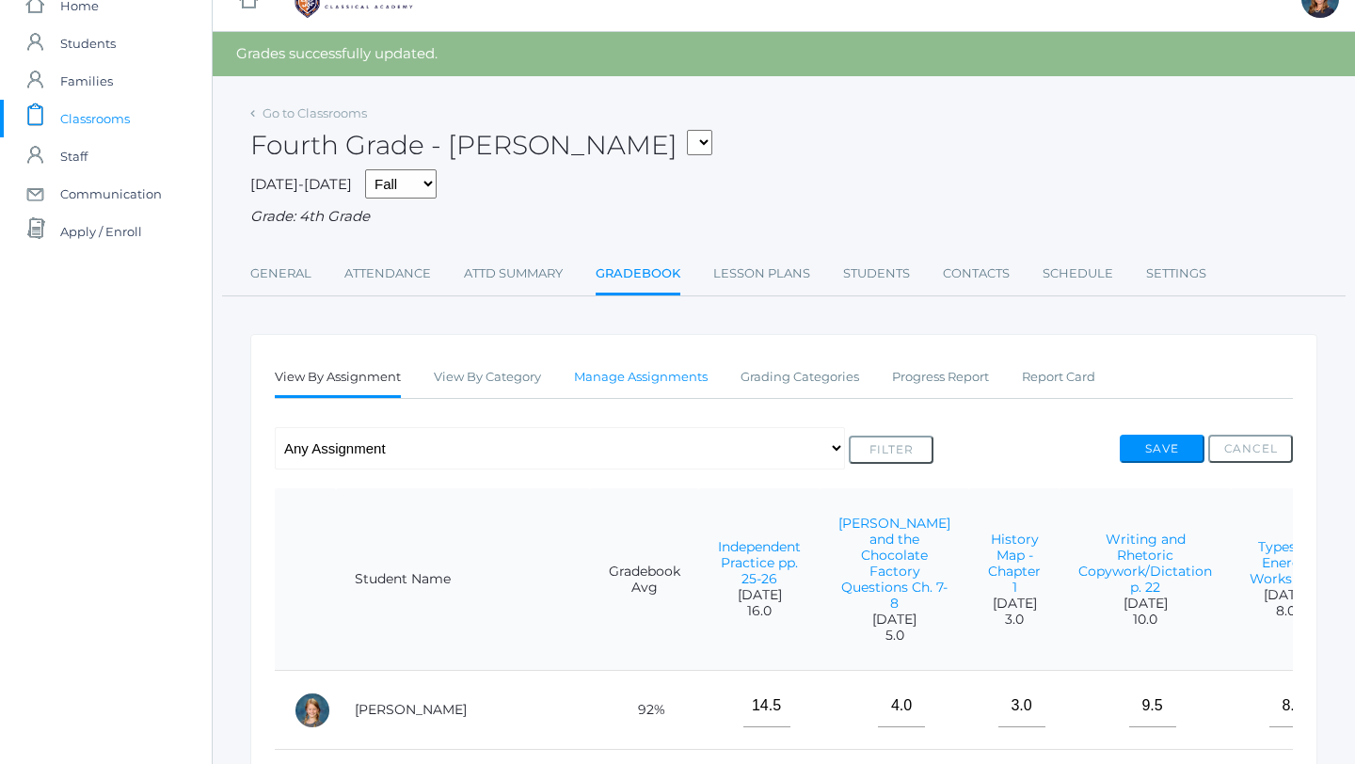
click at [592, 372] on link "Manage Assignments" at bounding box center [641, 377] width 134 height 38
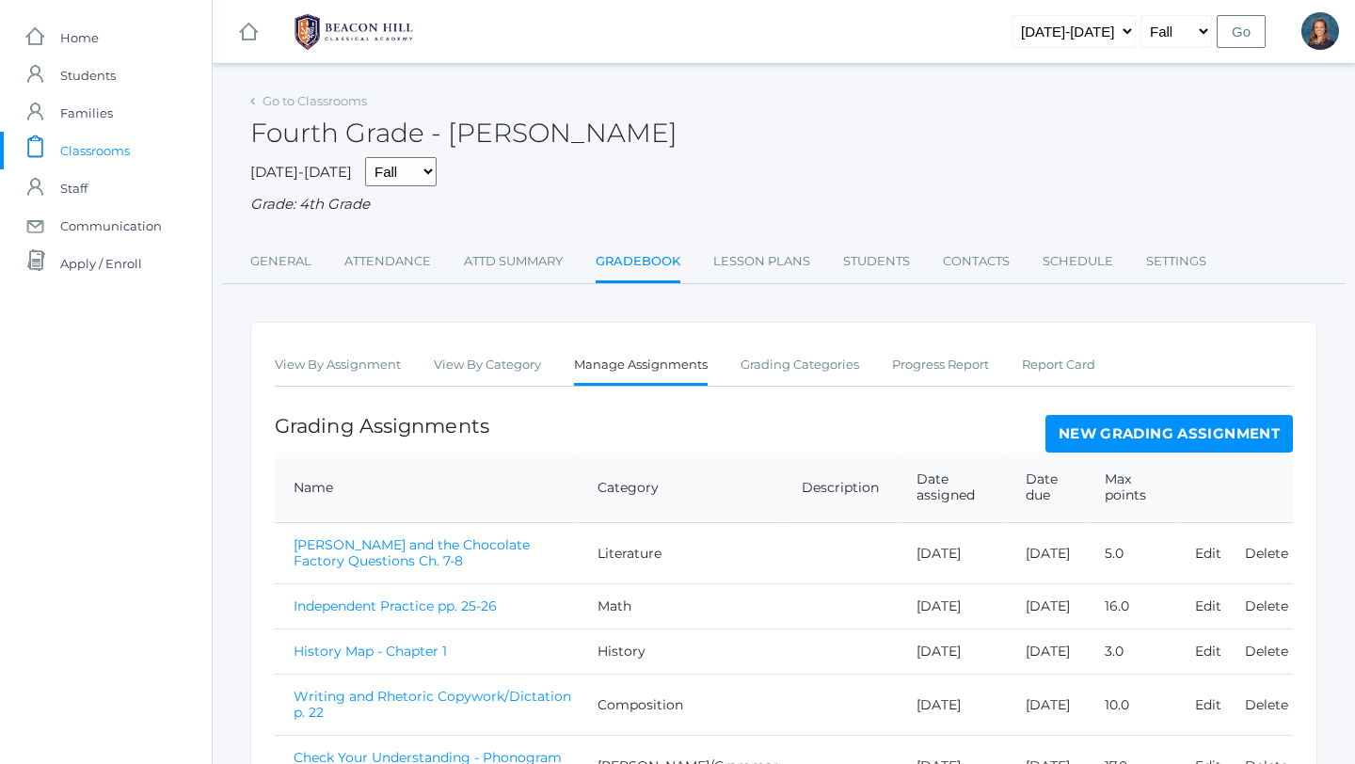
click at [1106, 440] on link "New Grading Assignment" at bounding box center [1168, 434] width 247 height 38
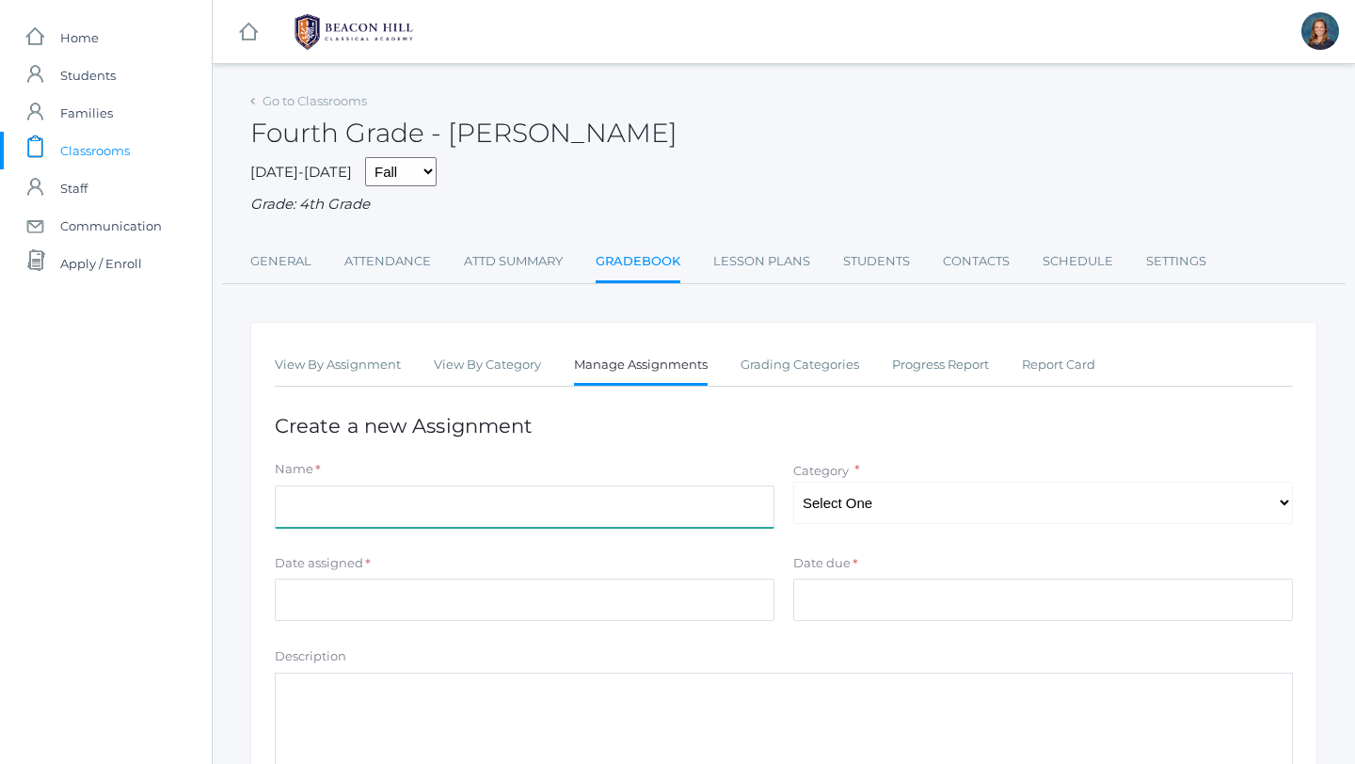
click at [498, 508] on input "Name" at bounding box center [524, 506] width 499 height 42
type input "Spelling Quiz 4"
click at [805, 507] on select "Select One Composition Literature [PERSON_NAME]/Grammar Math Science History La…" at bounding box center [1042, 503] width 499 height 42
select select "1126"
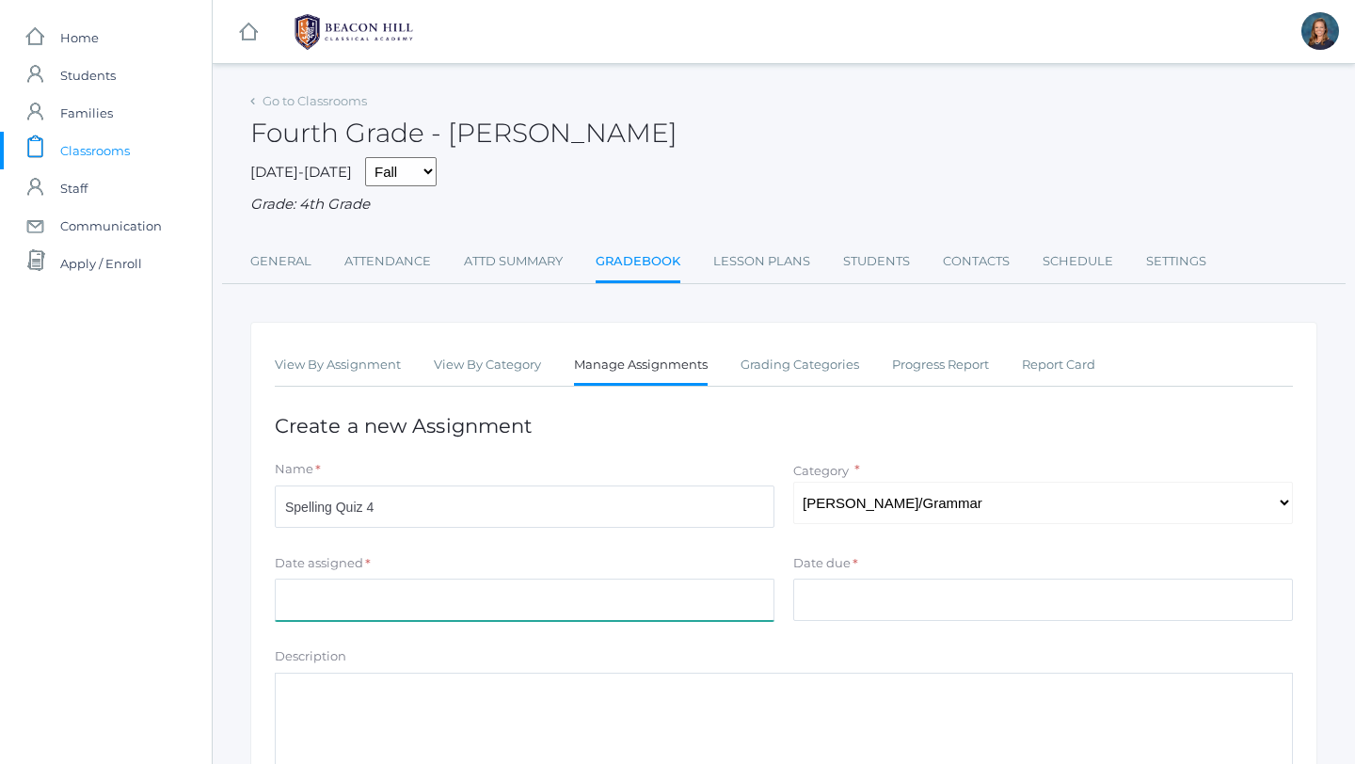
click at [747, 590] on input "Date assigned" at bounding box center [524, 599] width 499 height 42
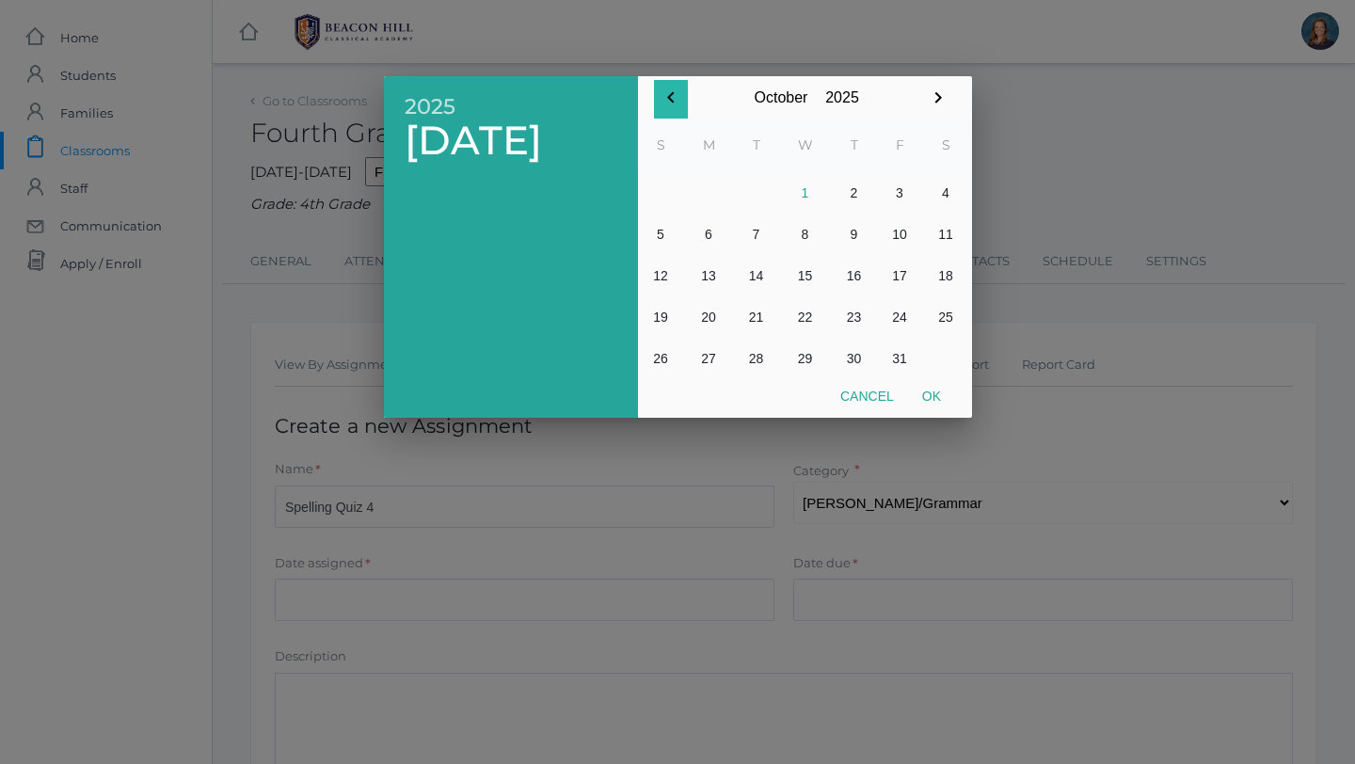
click at [669, 96] on icon "button" at bounding box center [670, 97] width 7 height 11
click at [760, 358] on button "30" at bounding box center [756, 358] width 45 height 41
click at [933, 401] on button "Ok" at bounding box center [931, 396] width 47 height 34
type input "[DATE]"
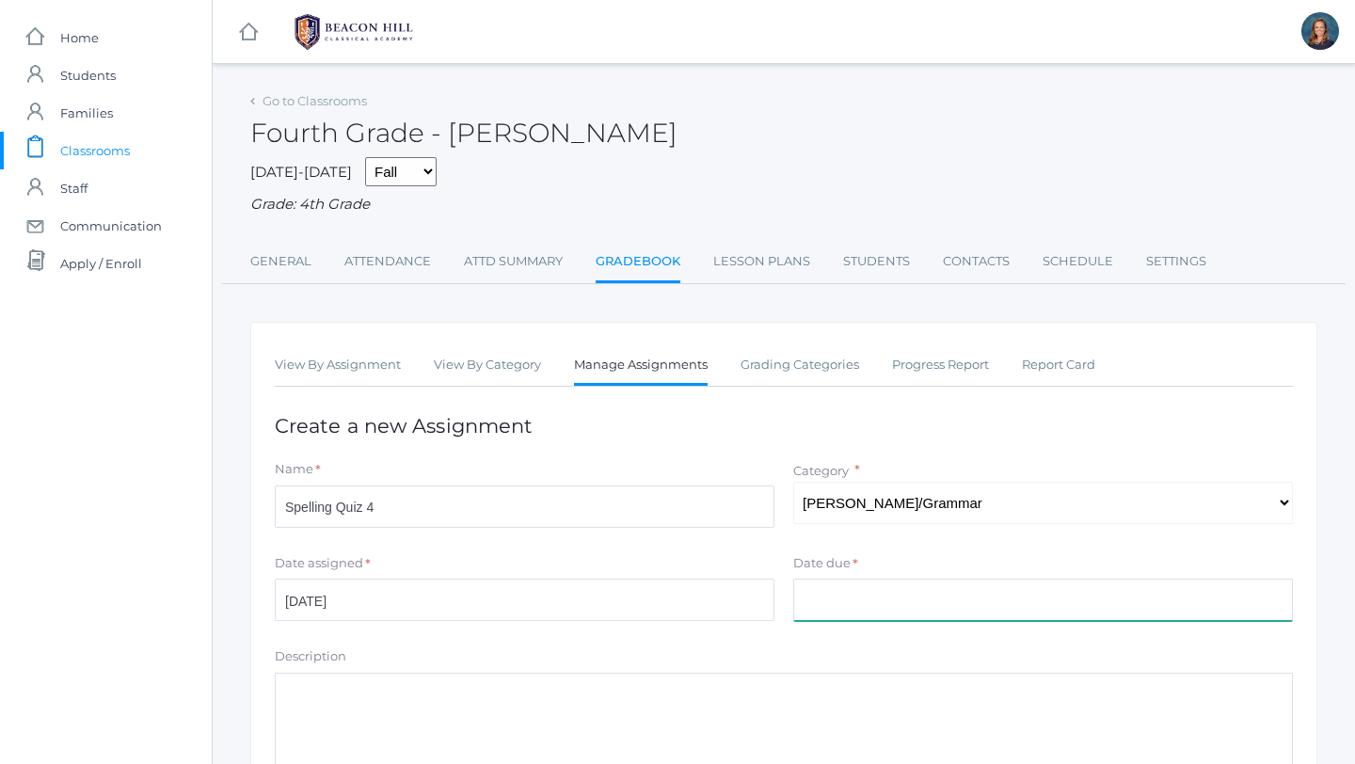
click at [876, 610] on input "Date due" at bounding box center [1042, 599] width 499 height 42
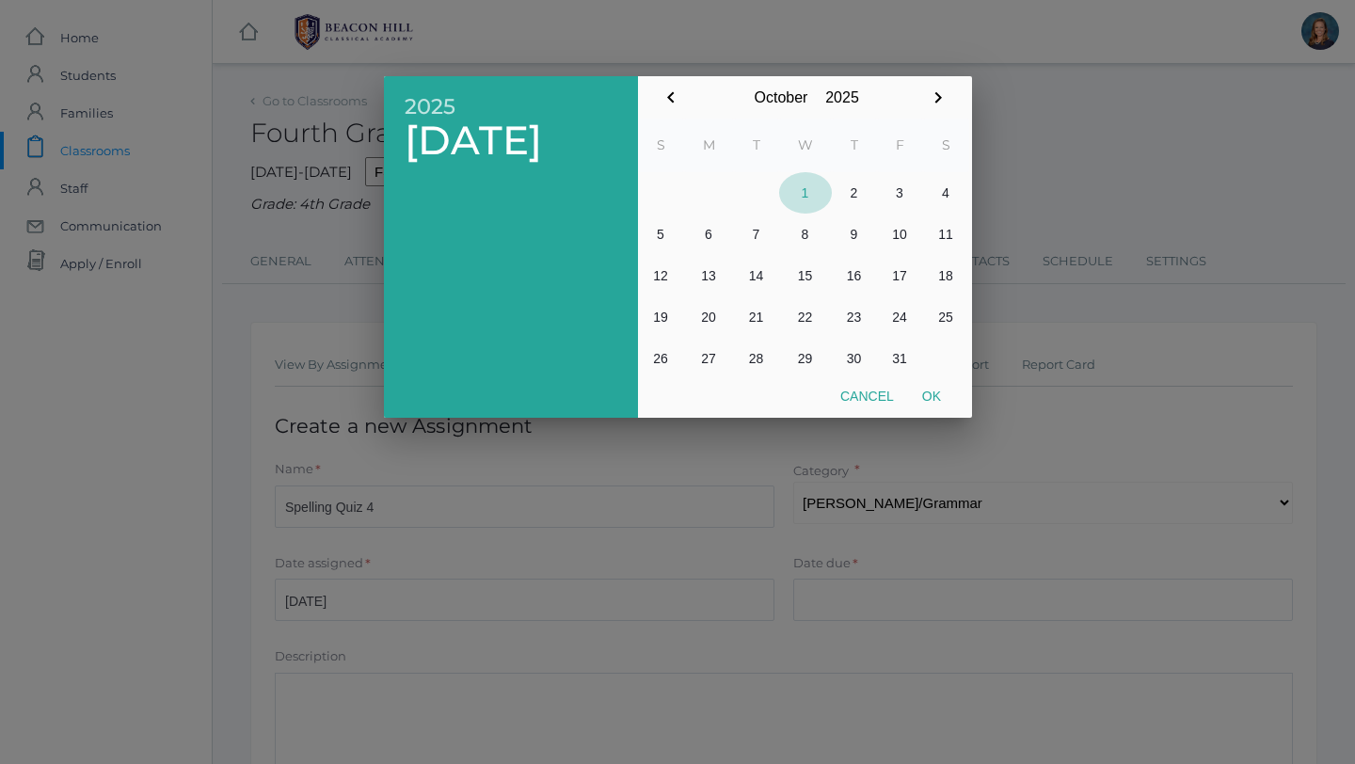
click at [800, 190] on button "1" at bounding box center [805, 192] width 53 height 41
click at [935, 398] on button "Ok" at bounding box center [931, 396] width 47 height 34
type input "[DATE]"
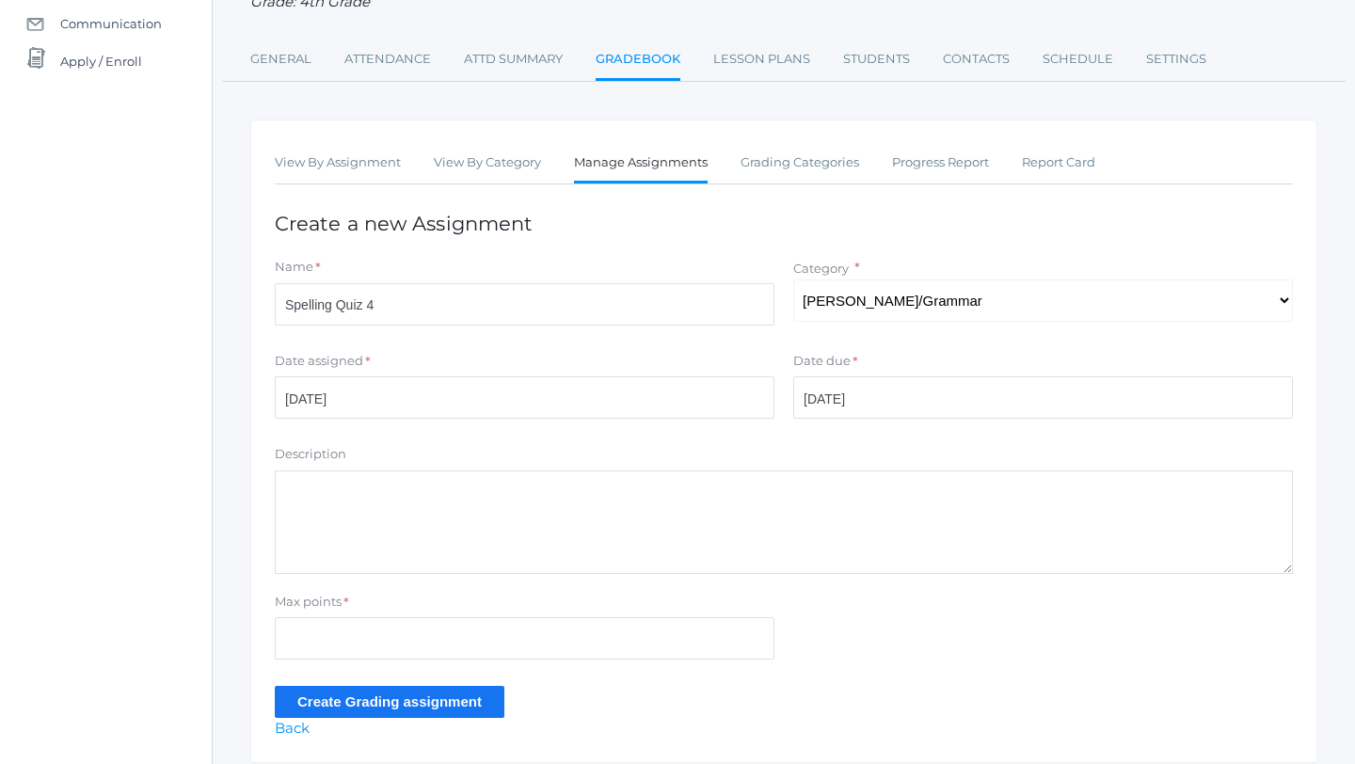
scroll to position [270, 0]
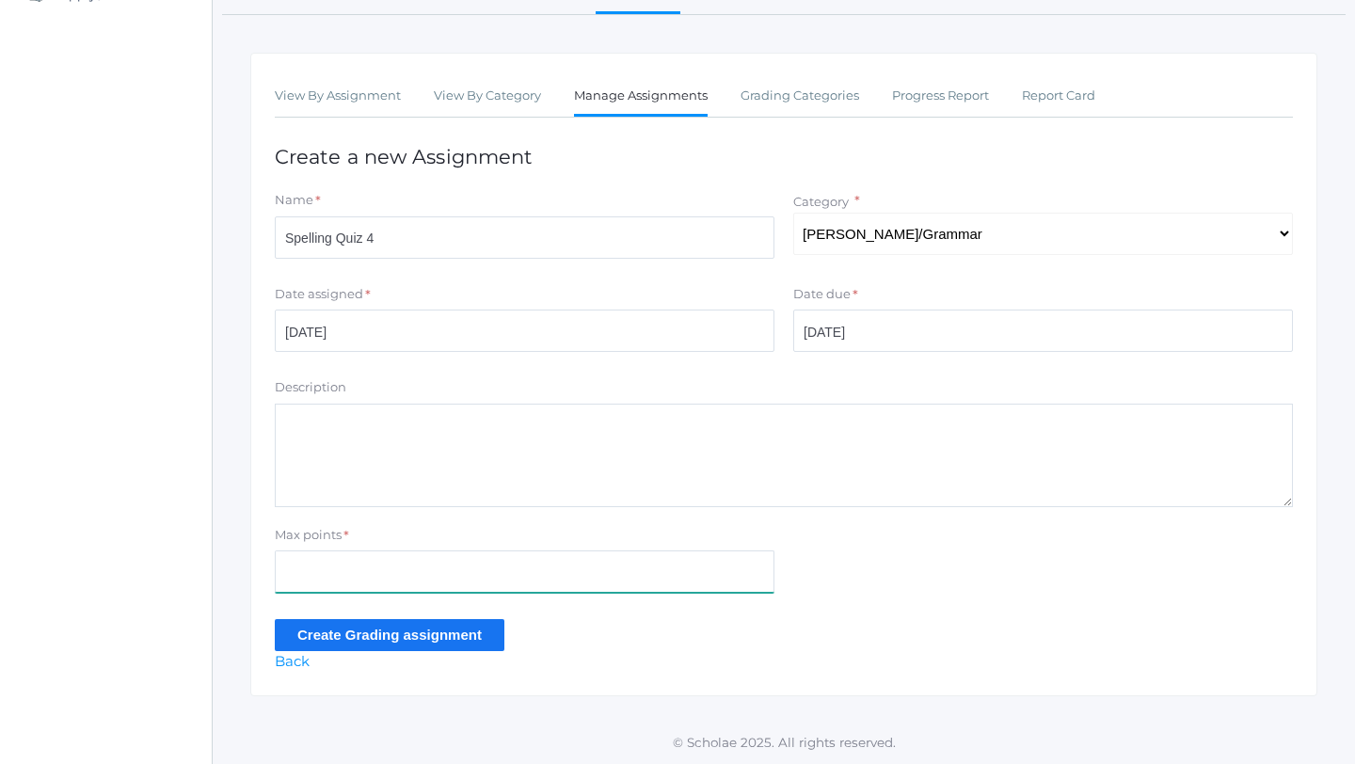
click at [322, 555] on input "Max points" at bounding box center [524, 571] width 499 height 42
type input "15"
click at [318, 642] on input "Create Grading assignment" at bounding box center [390, 634] width 230 height 31
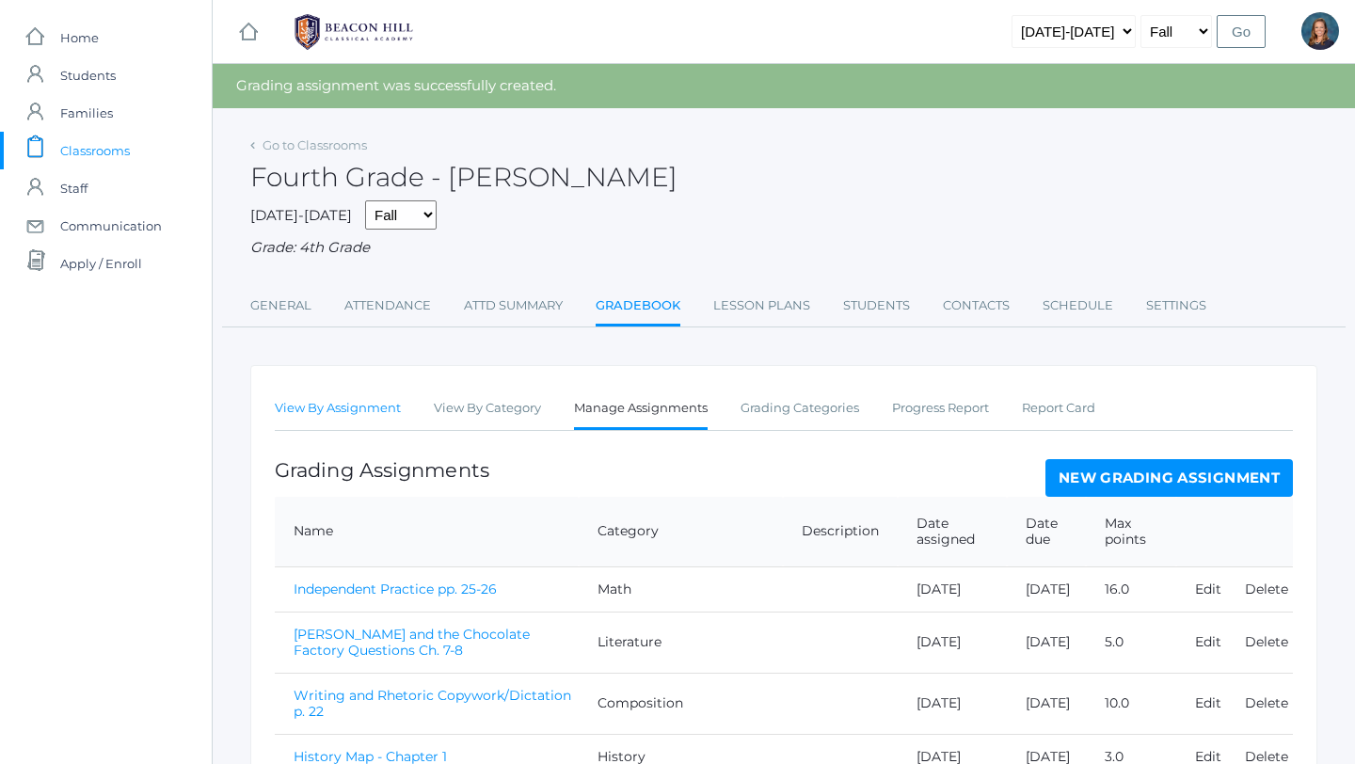
click at [302, 404] on link "View By Assignment" at bounding box center [338, 408] width 126 height 38
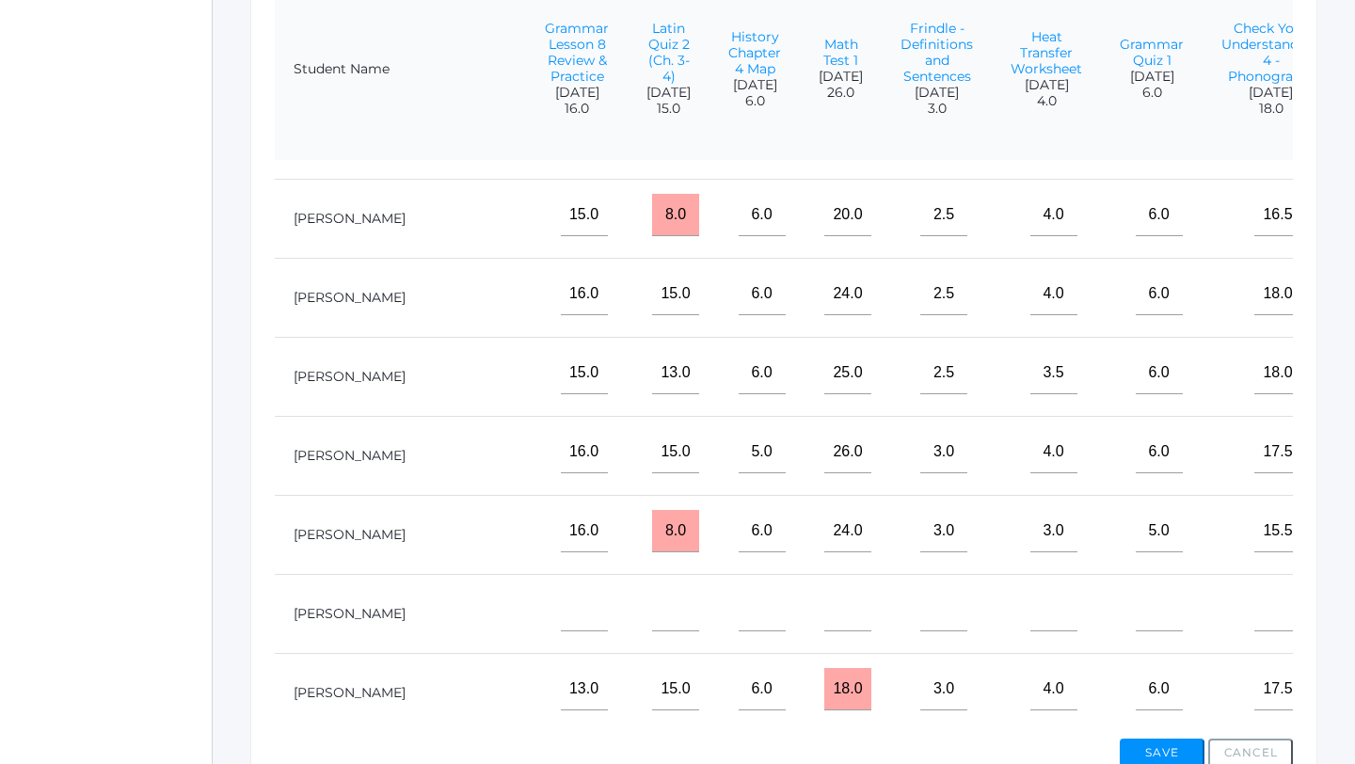
scroll to position [348, 2162]
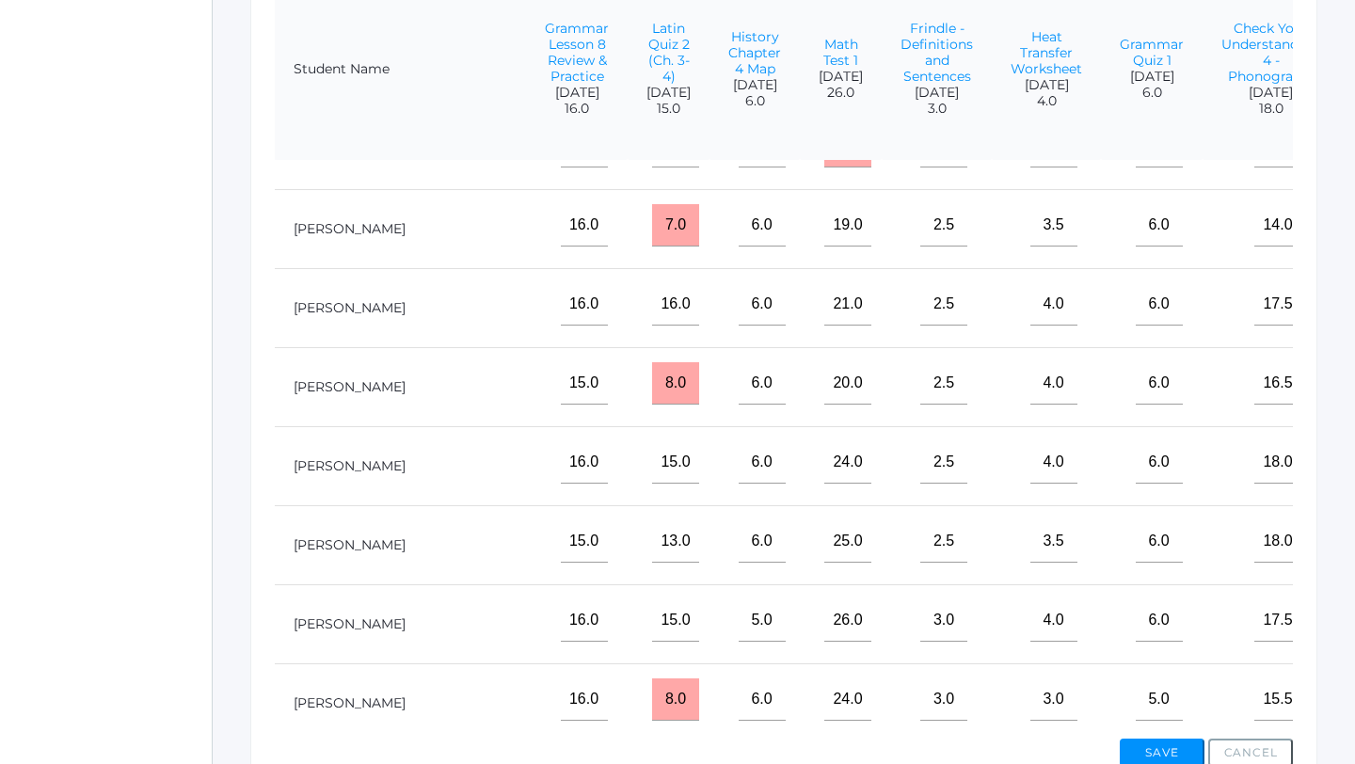
scroll to position [122, 2162]
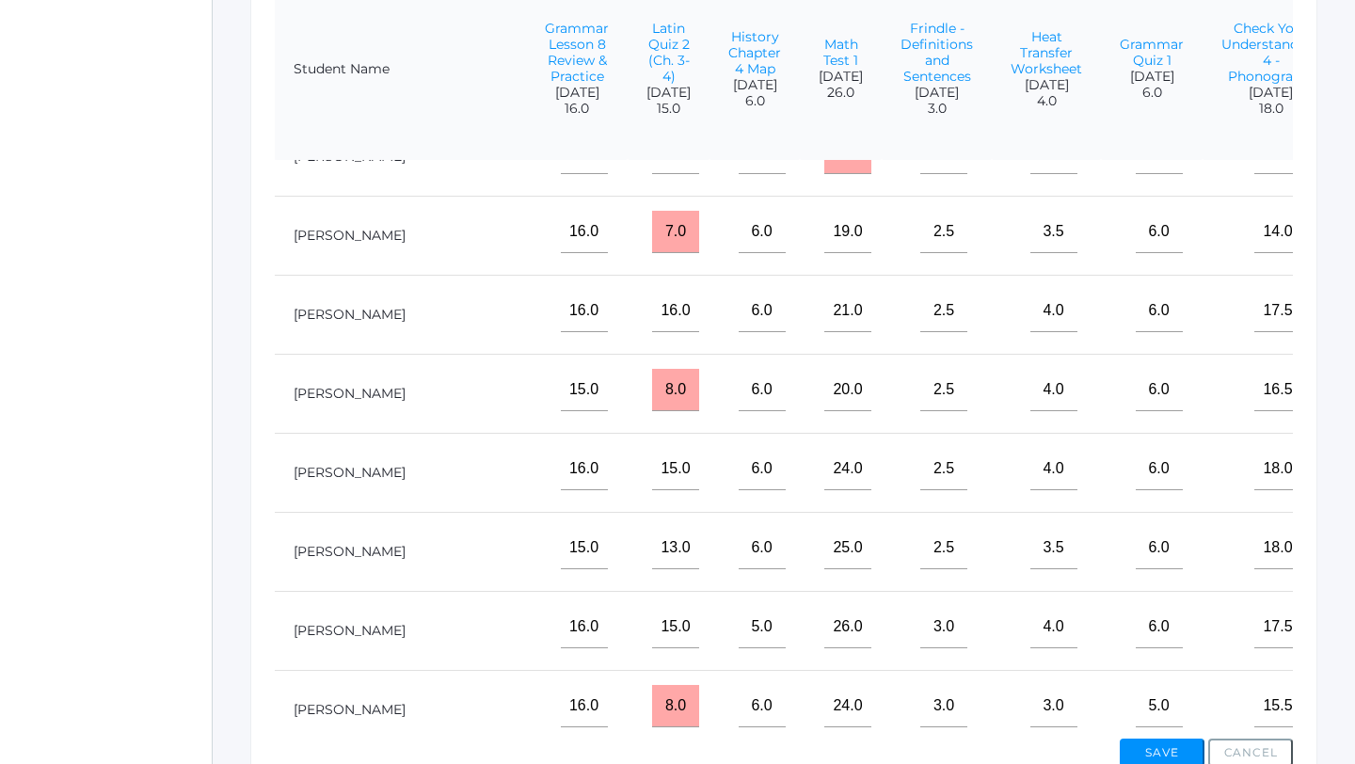
type input"] "14.5"
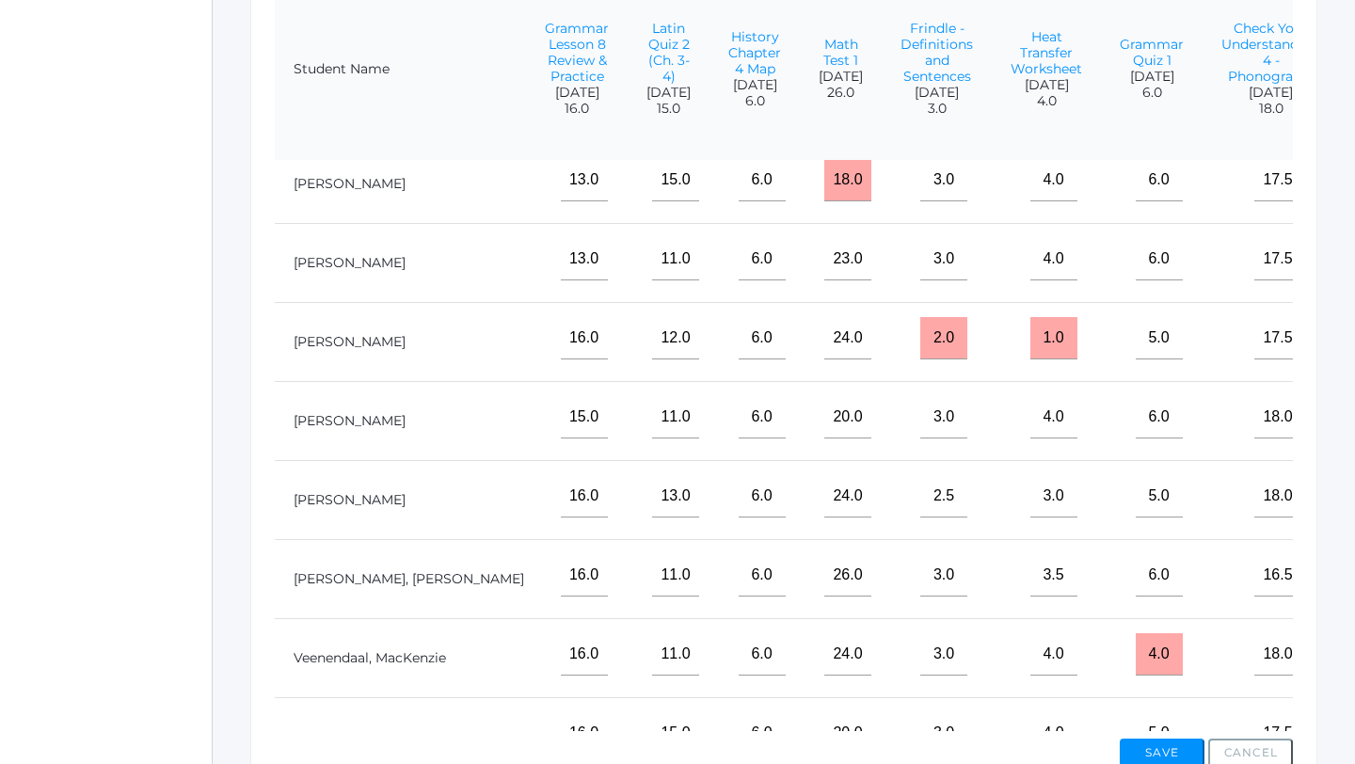
scroll to position [852, 2162]
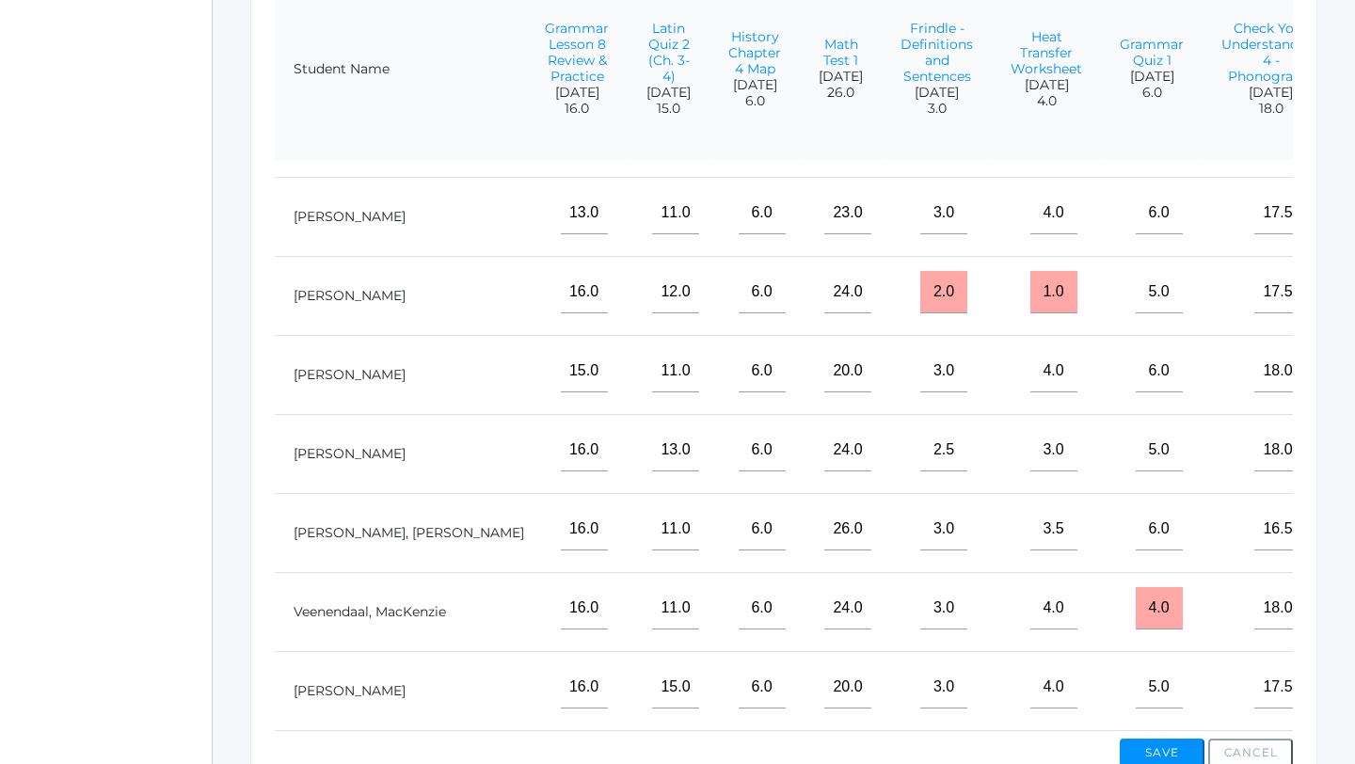
type input"] "15"
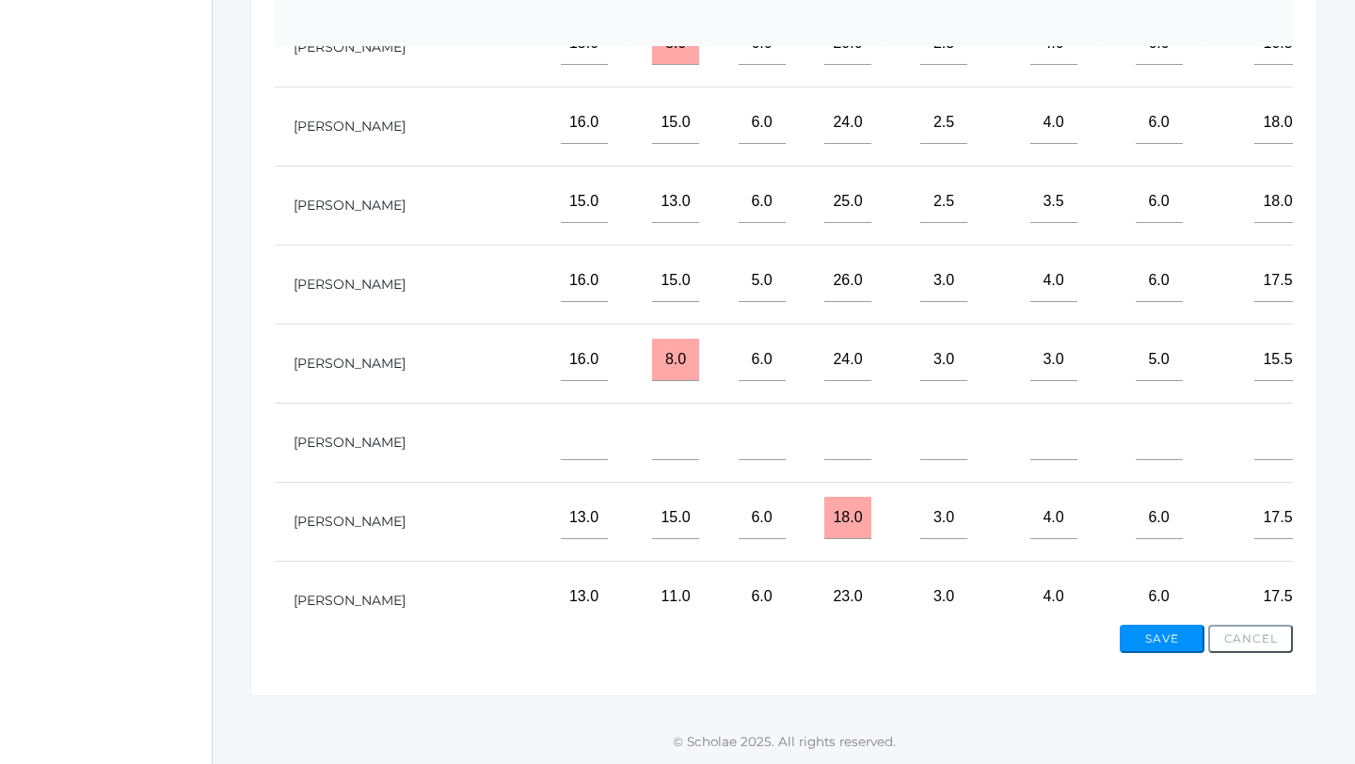
scroll to position [352, 2162]
type input"] "15"
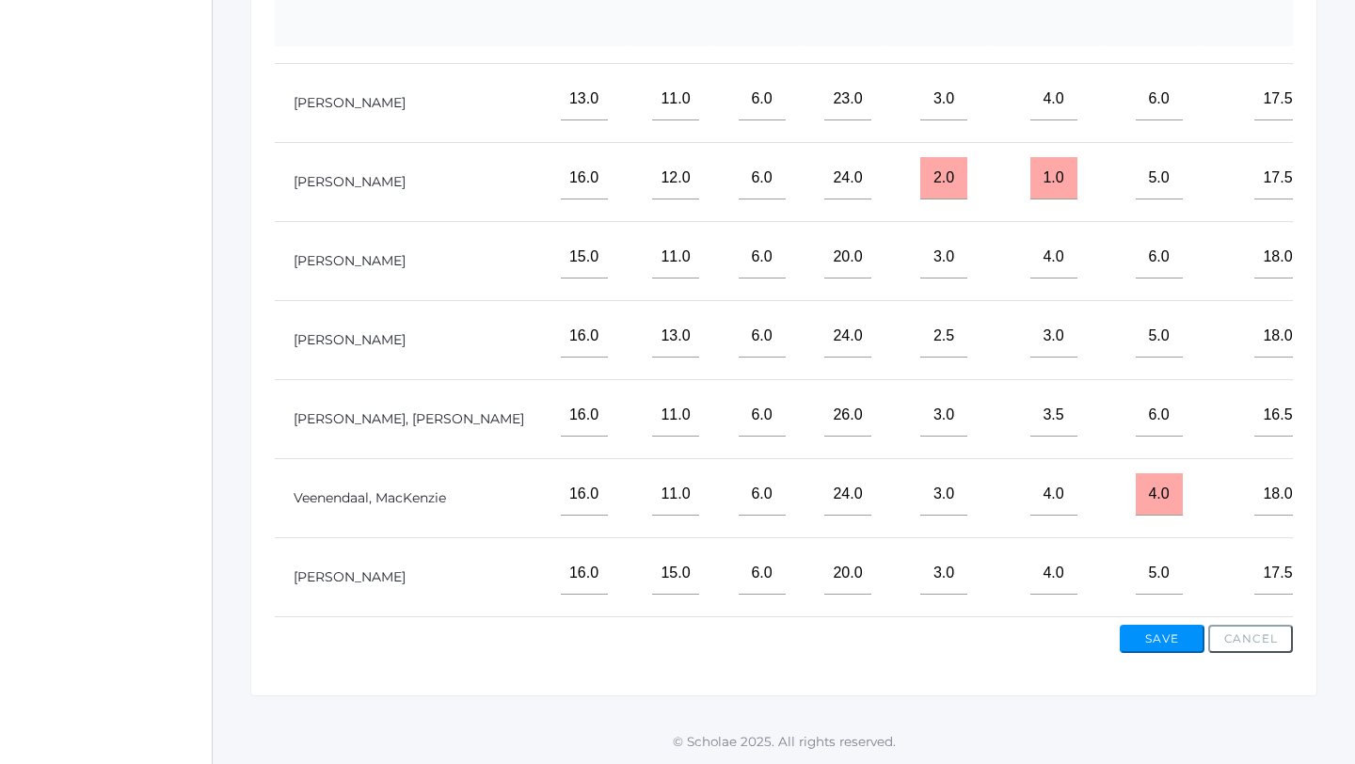
type input"] "15"
type input"] "13"
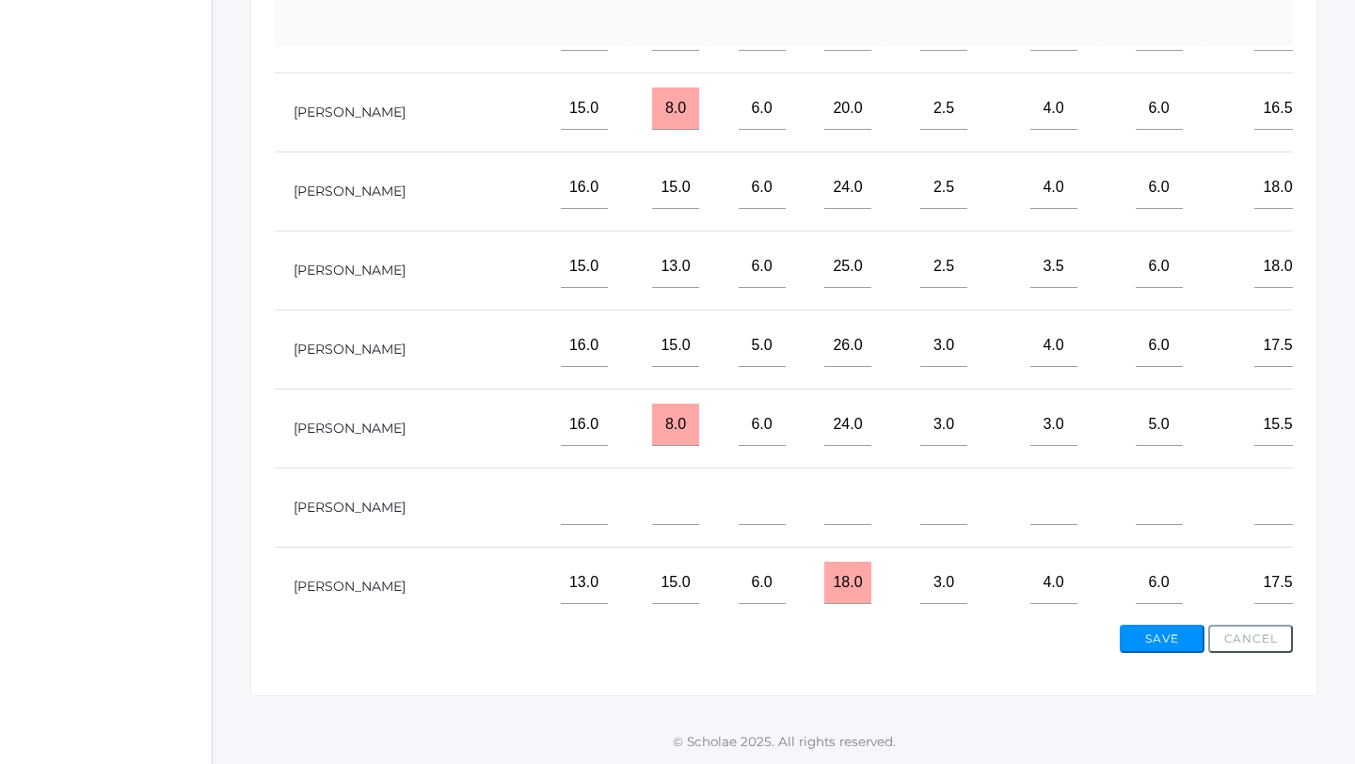
scroll to position [0, 2162]
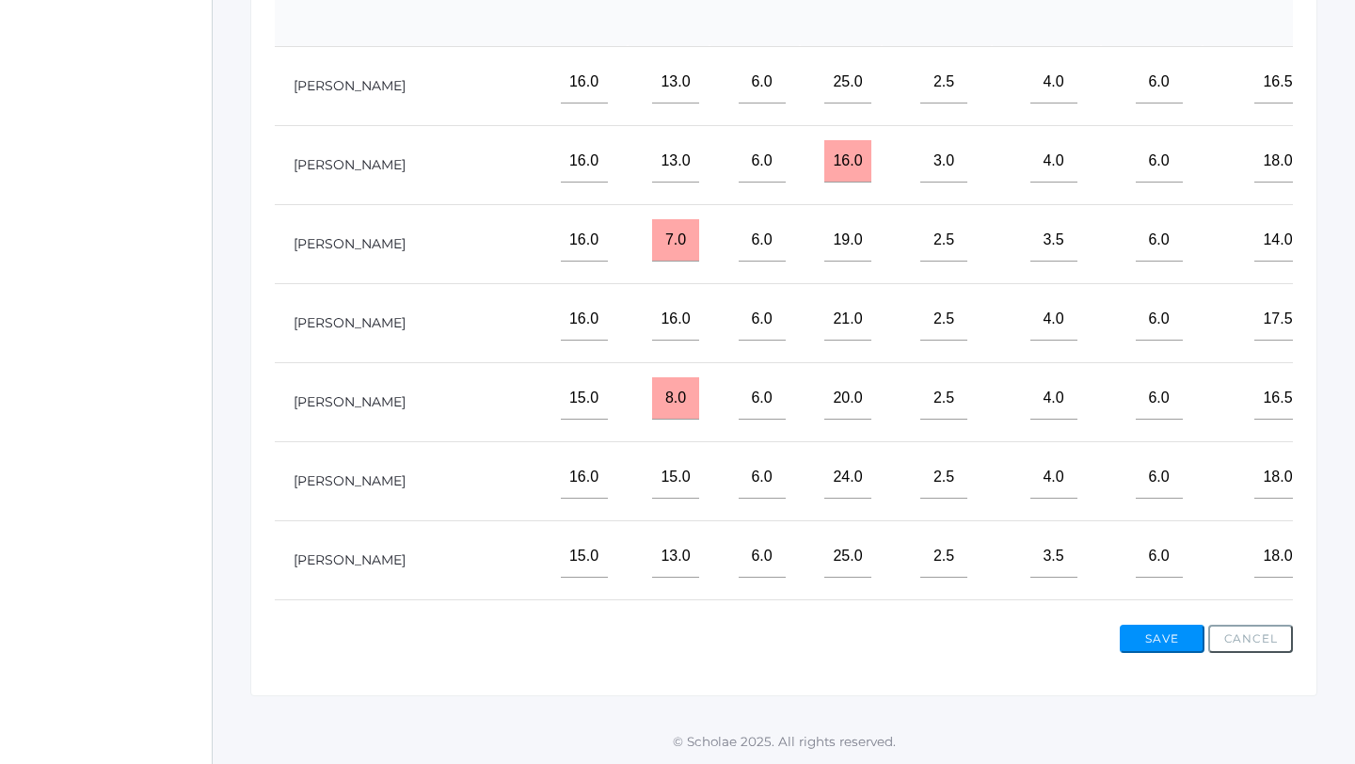
type input"] "12.5"
type input"] "13.5"
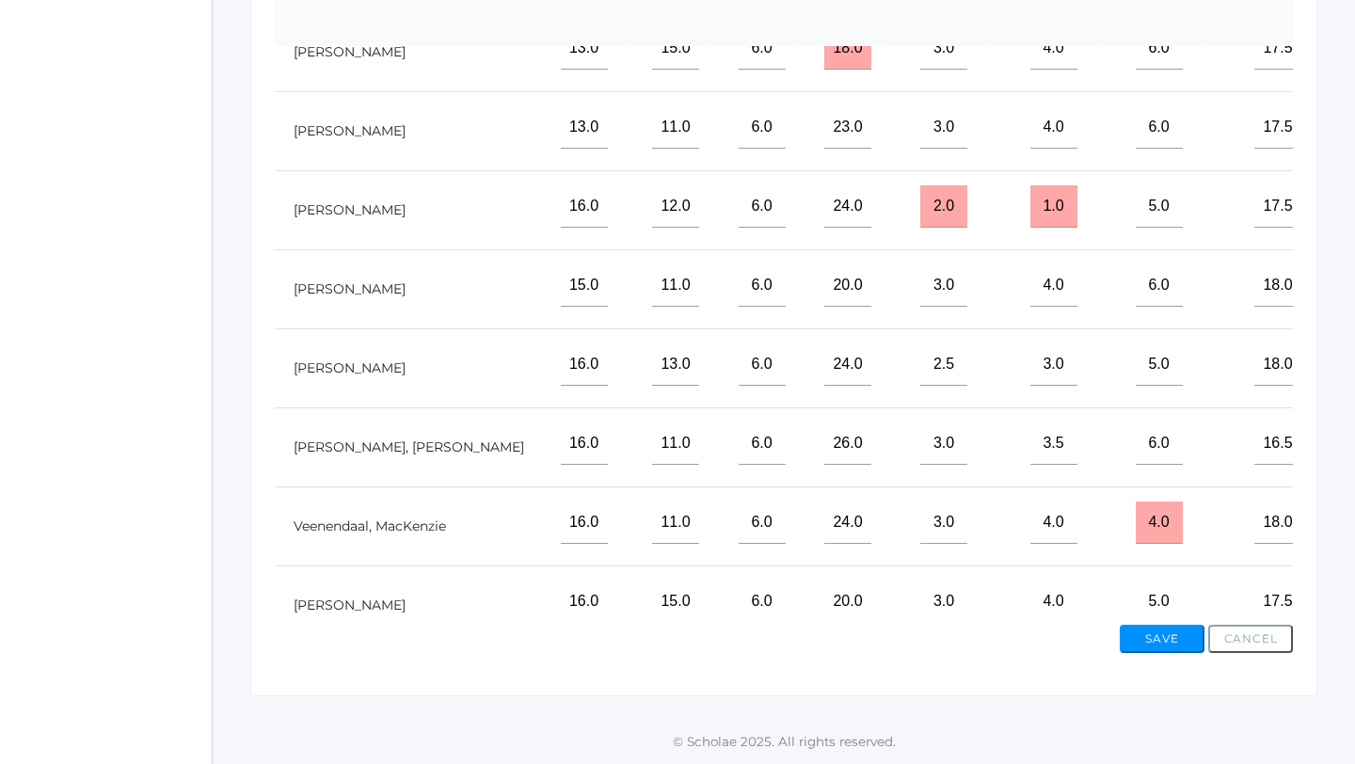
scroll to position [852, 2162]
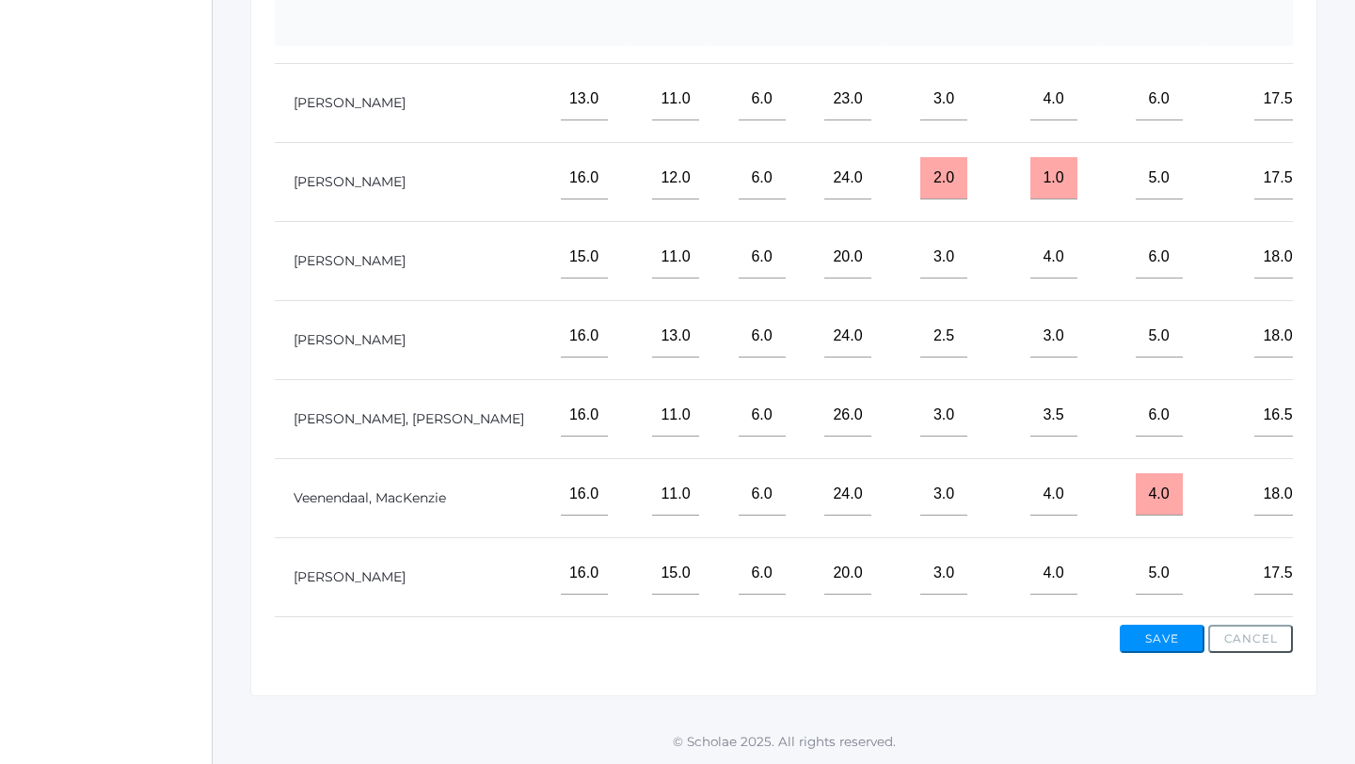
type input"] "15"
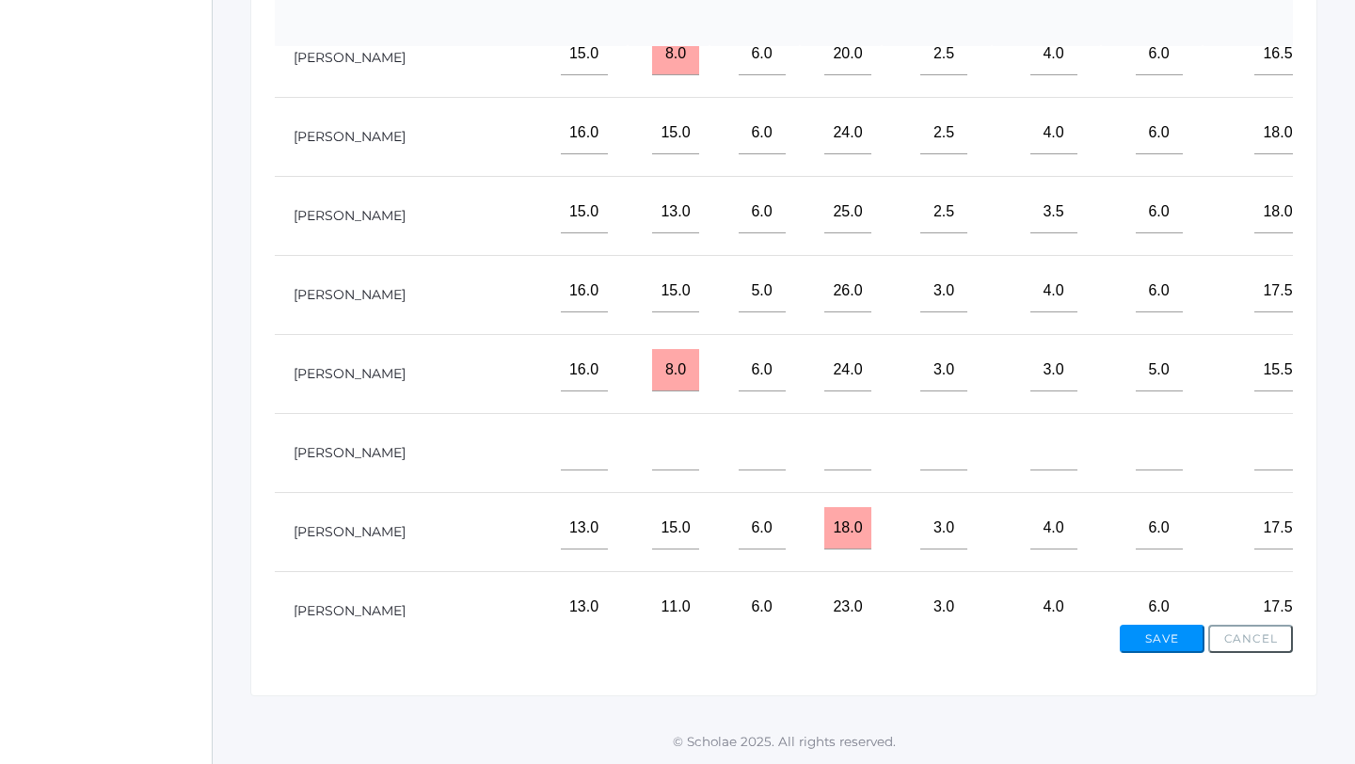
scroll to position [0, 2162]
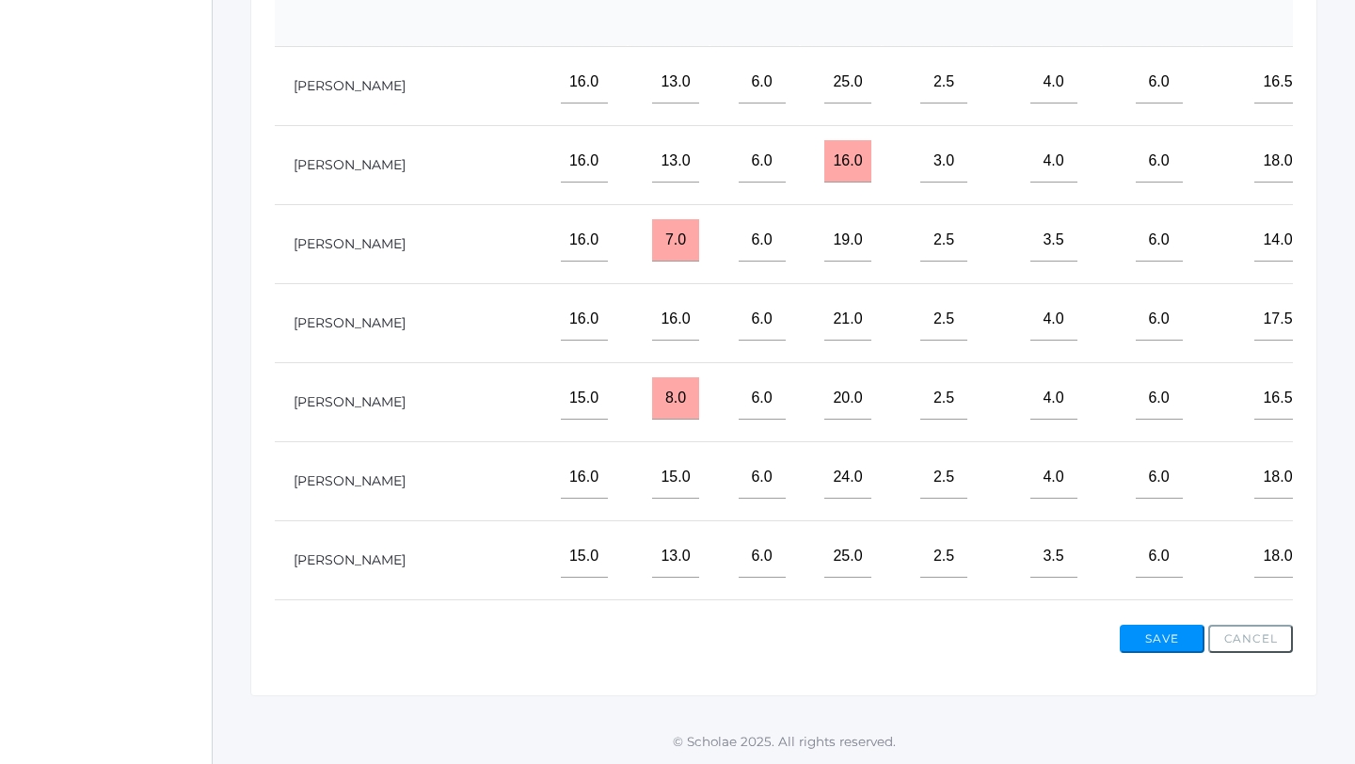
type input"] "15"
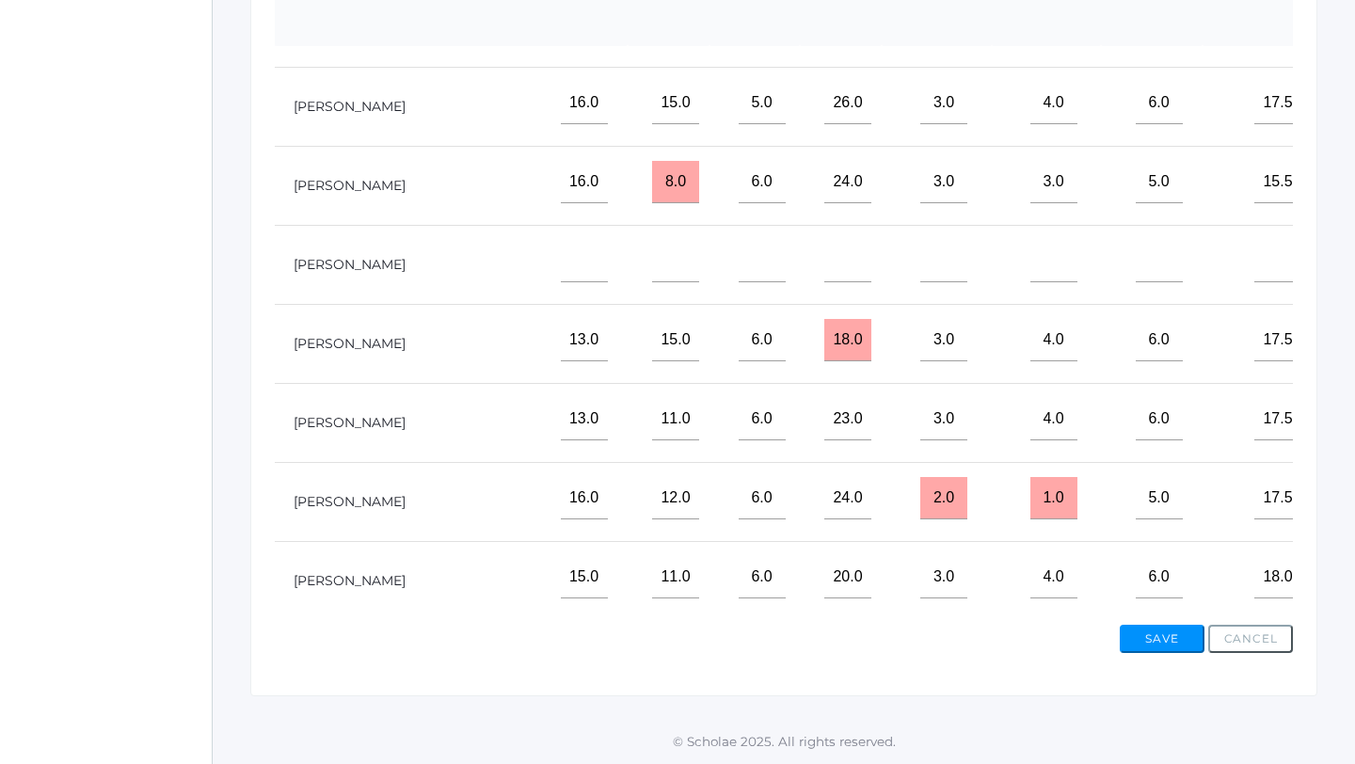
scroll to position [535, 2162]
type input"] "15"
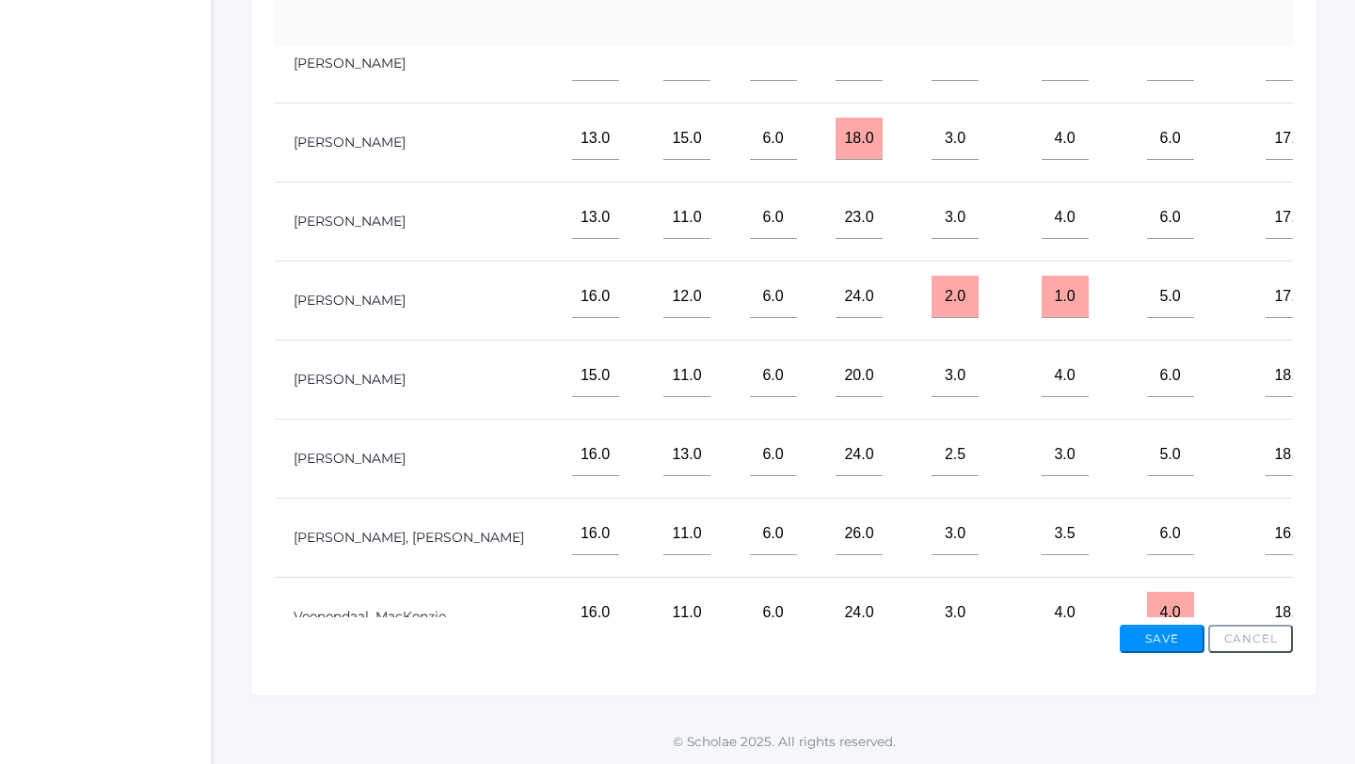
scroll to position [852, 2151]
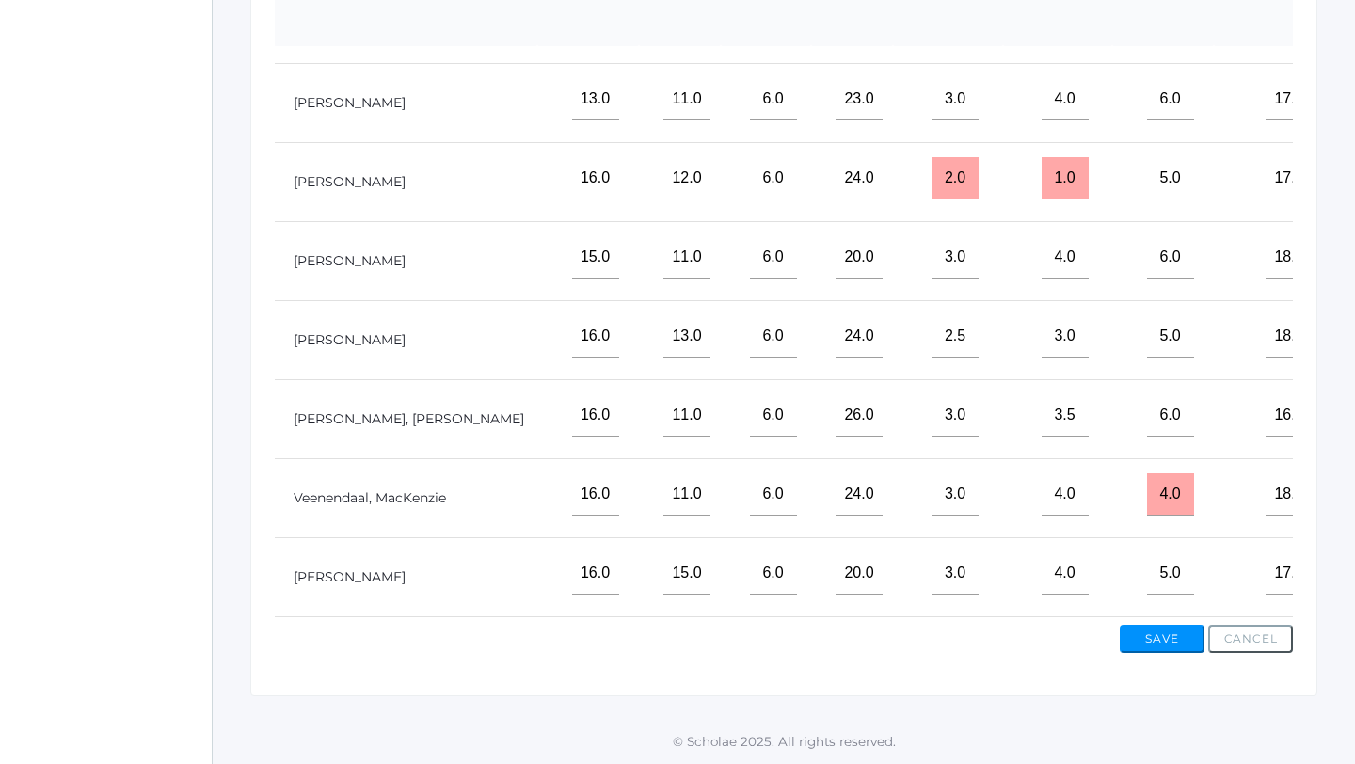
type input"] "14.5"
click at [1147, 642] on button "Save" at bounding box center [1161, 639] width 85 height 28
